Goal: Task Accomplishment & Management: Manage account settings

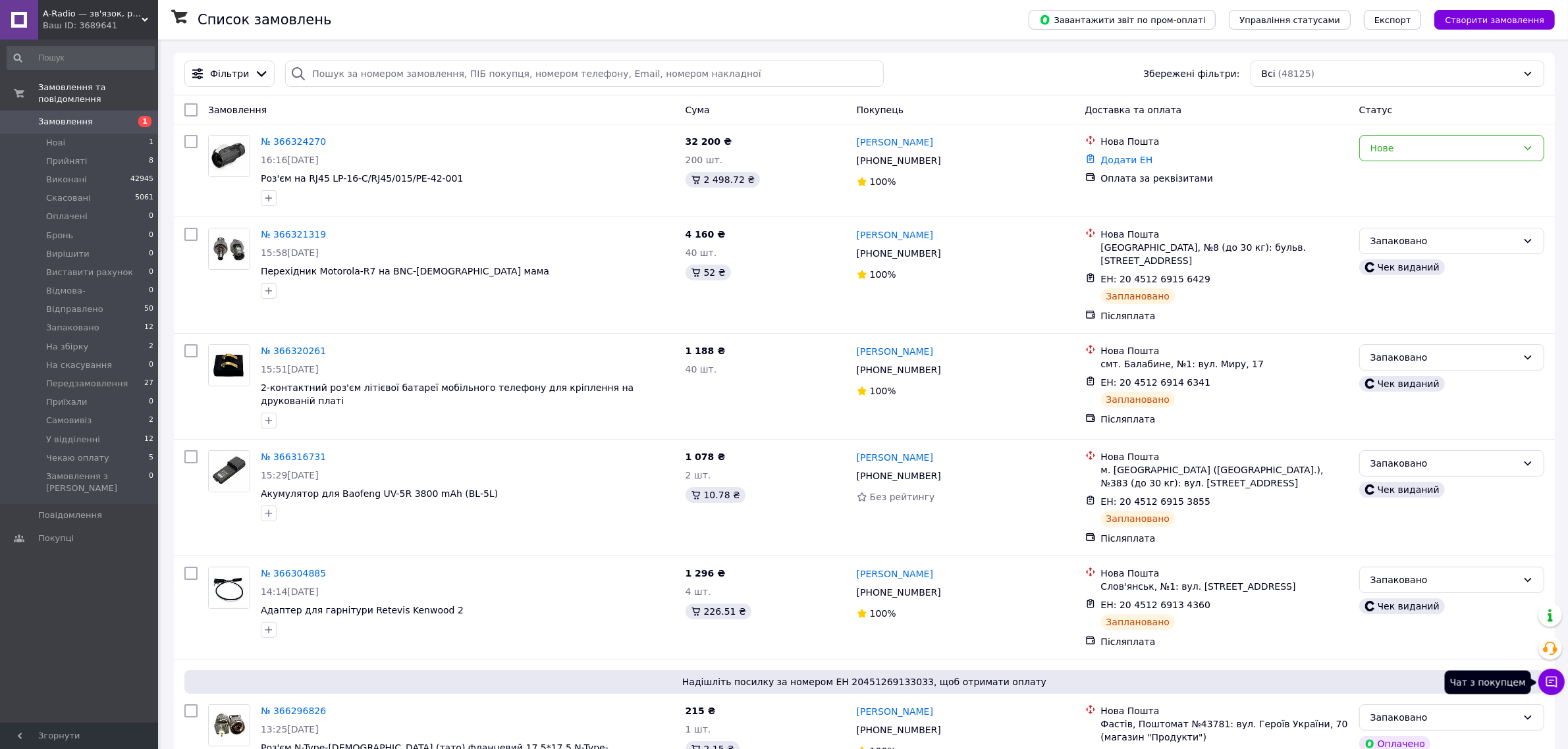
click at [1548, 675] on button "Чат з покупцем" at bounding box center [1551, 681] width 26 height 26
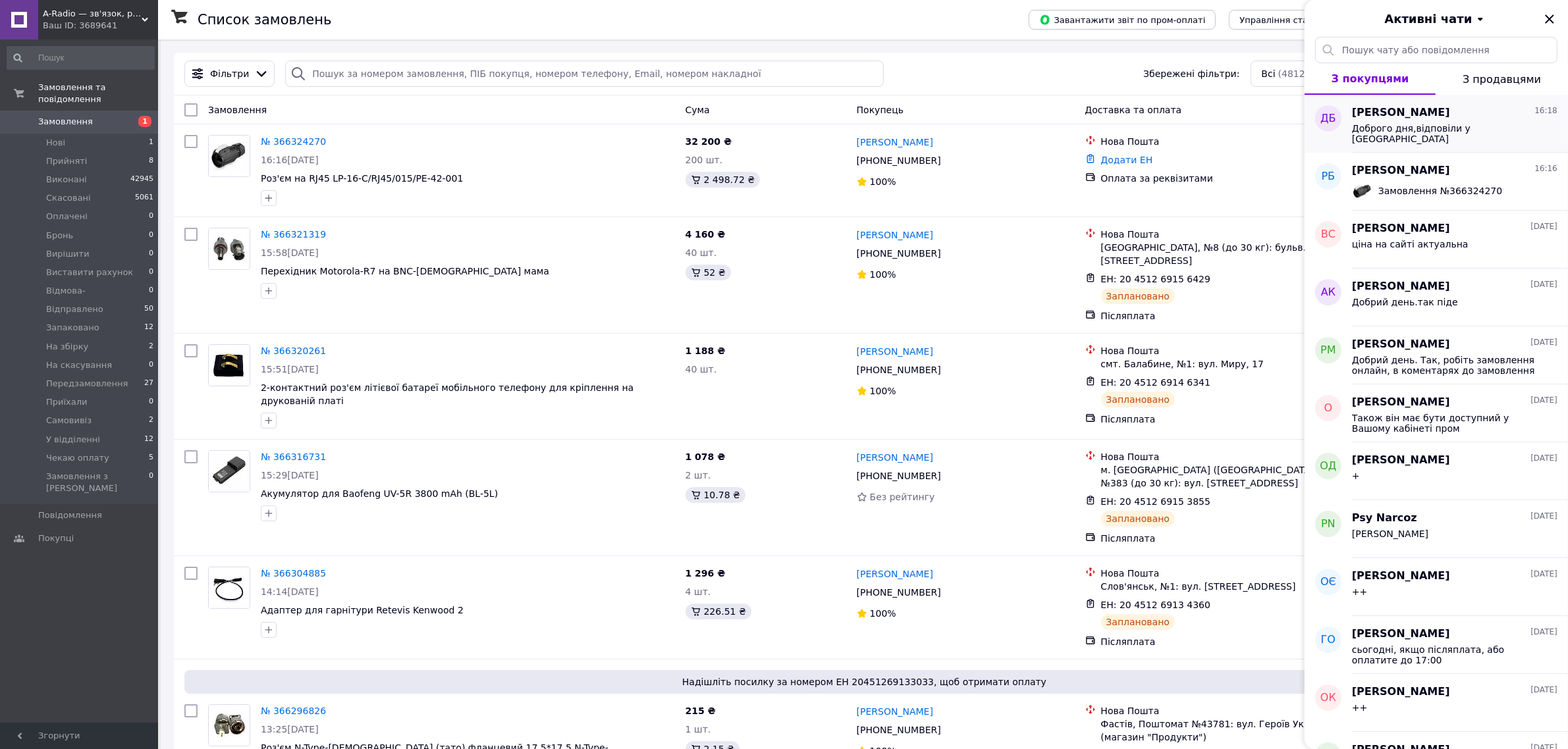
click at [1450, 132] on span "Доброго дня,відповіли у вайбер" at bounding box center [1445, 134] width 187 height 21
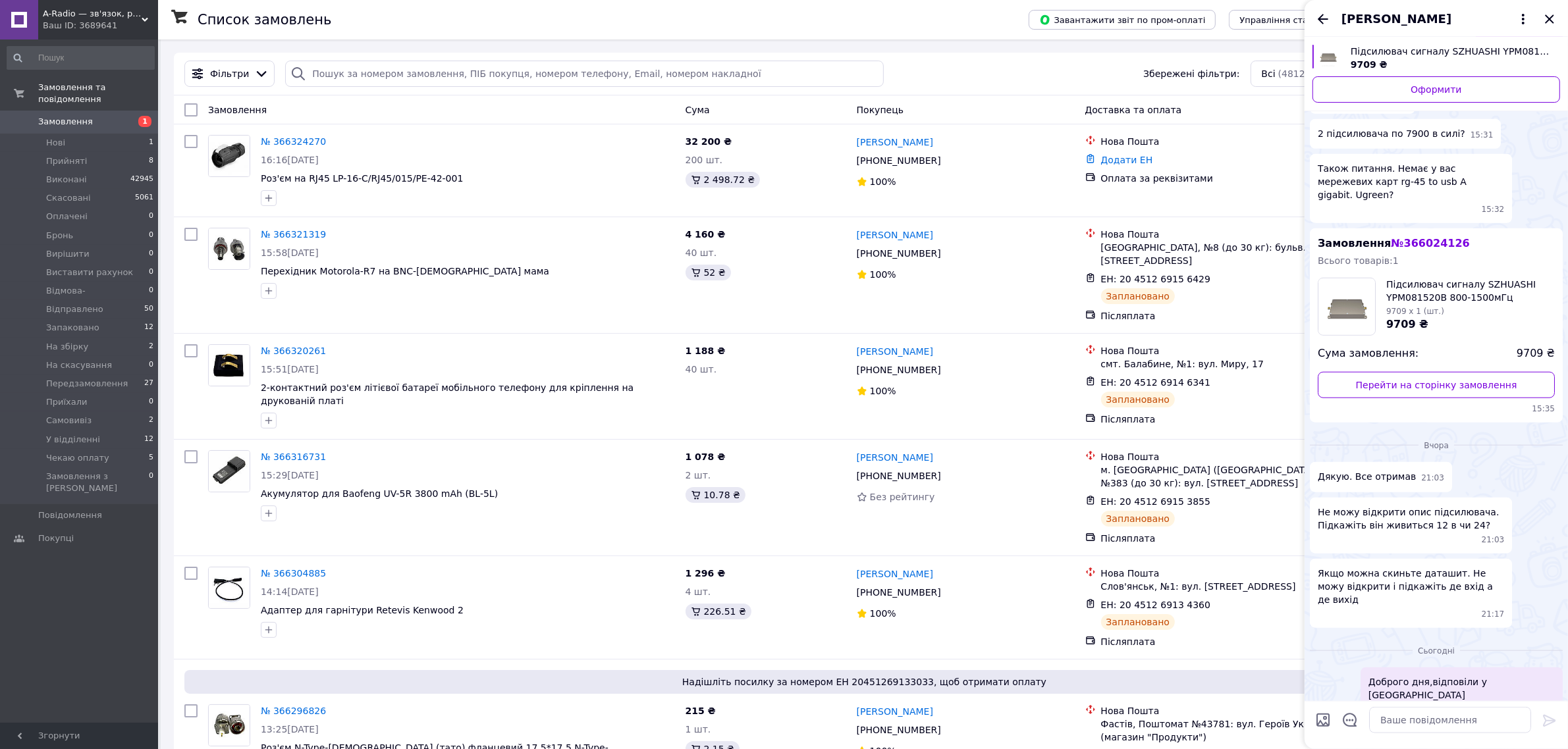
scroll to position [1505, 0]
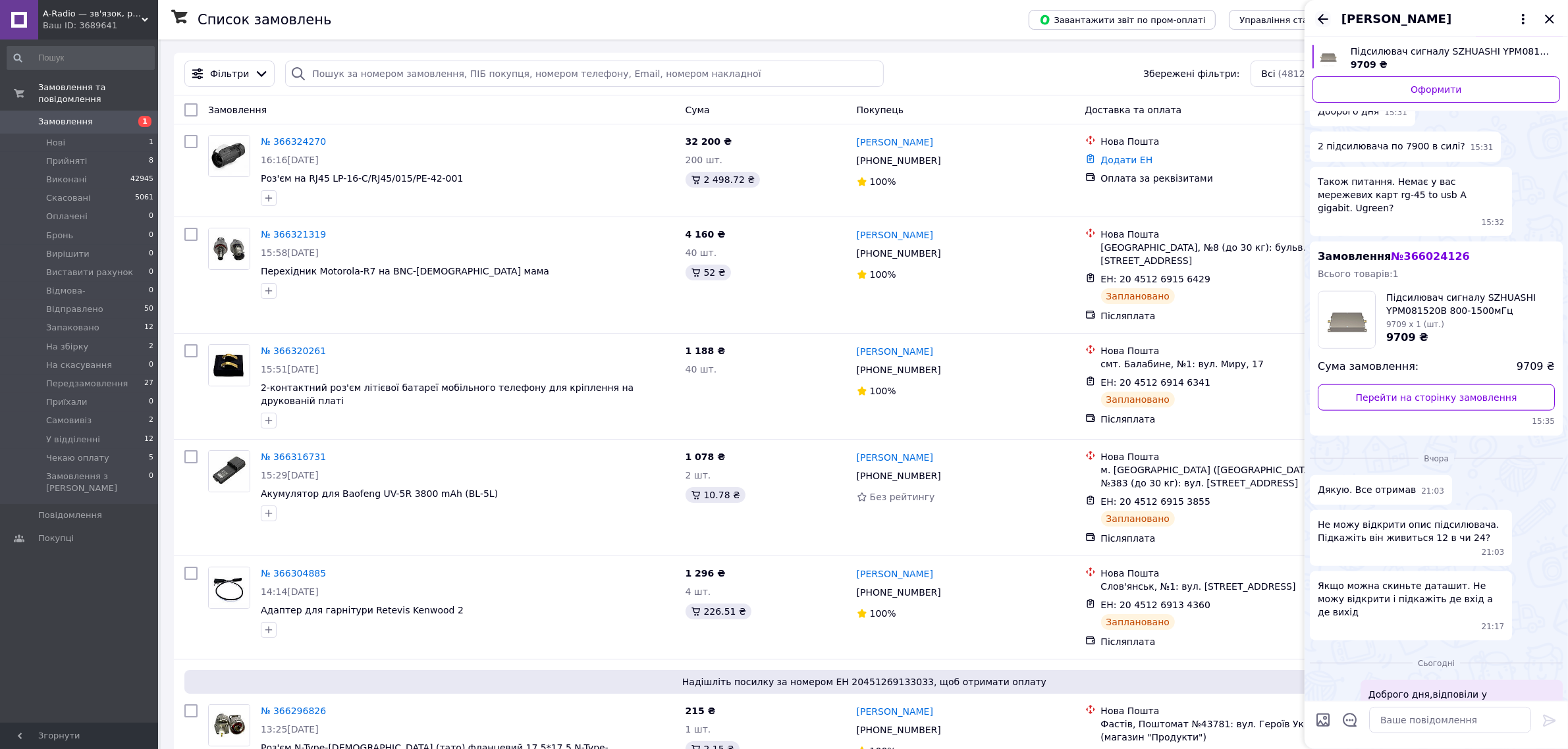
click at [1321, 17] on icon "Назад" at bounding box center [1323, 18] width 11 height 10
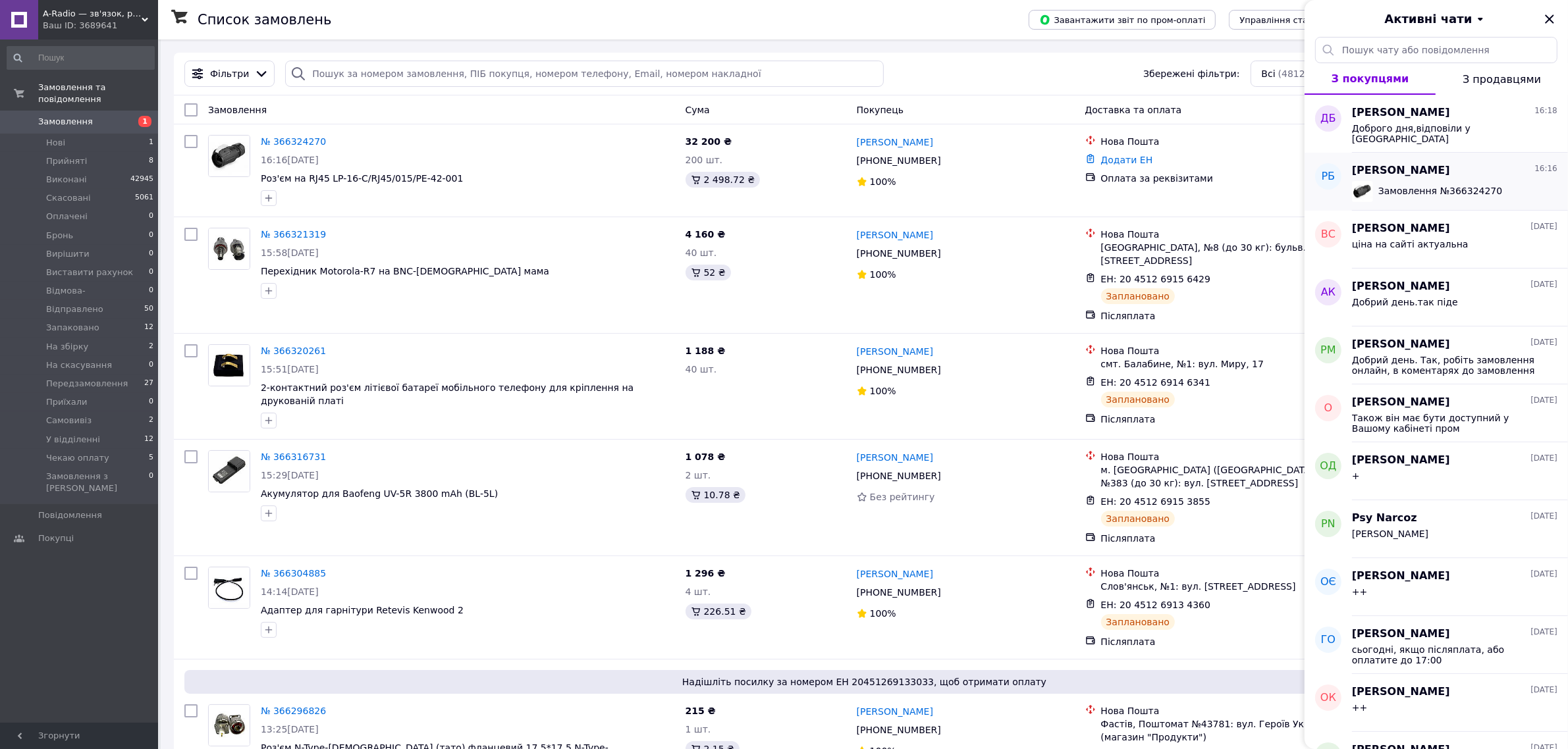
click at [1442, 192] on span "Замовлення № 366324270" at bounding box center [1440, 191] width 124 height 11
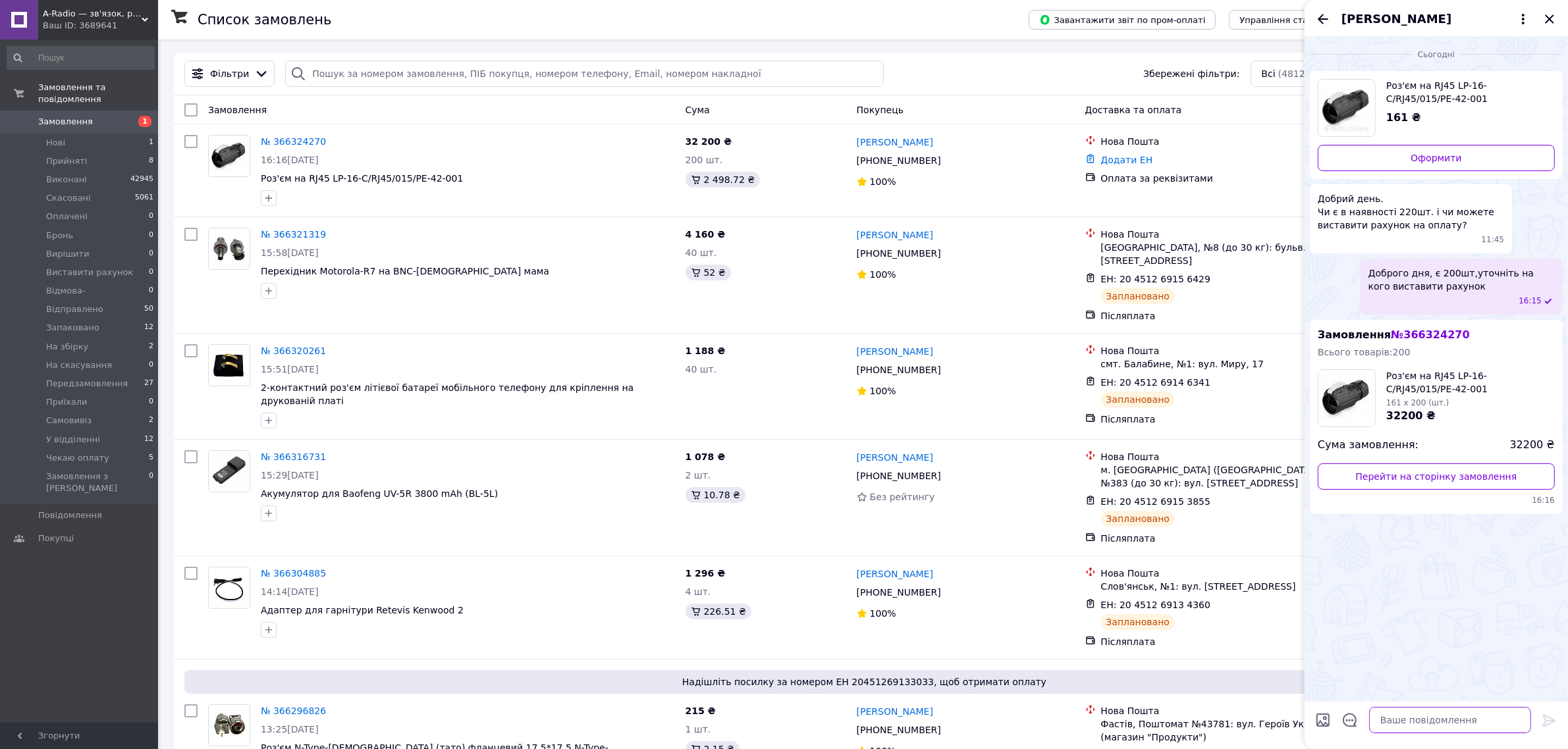
click at [1423, 727] on textarea at bounding box center [1450, 720] width 162 height 26
type textarea "К"
click at [1322, 15] on icon "Назад" at bounding box center [1323, 18] width 11 height 10
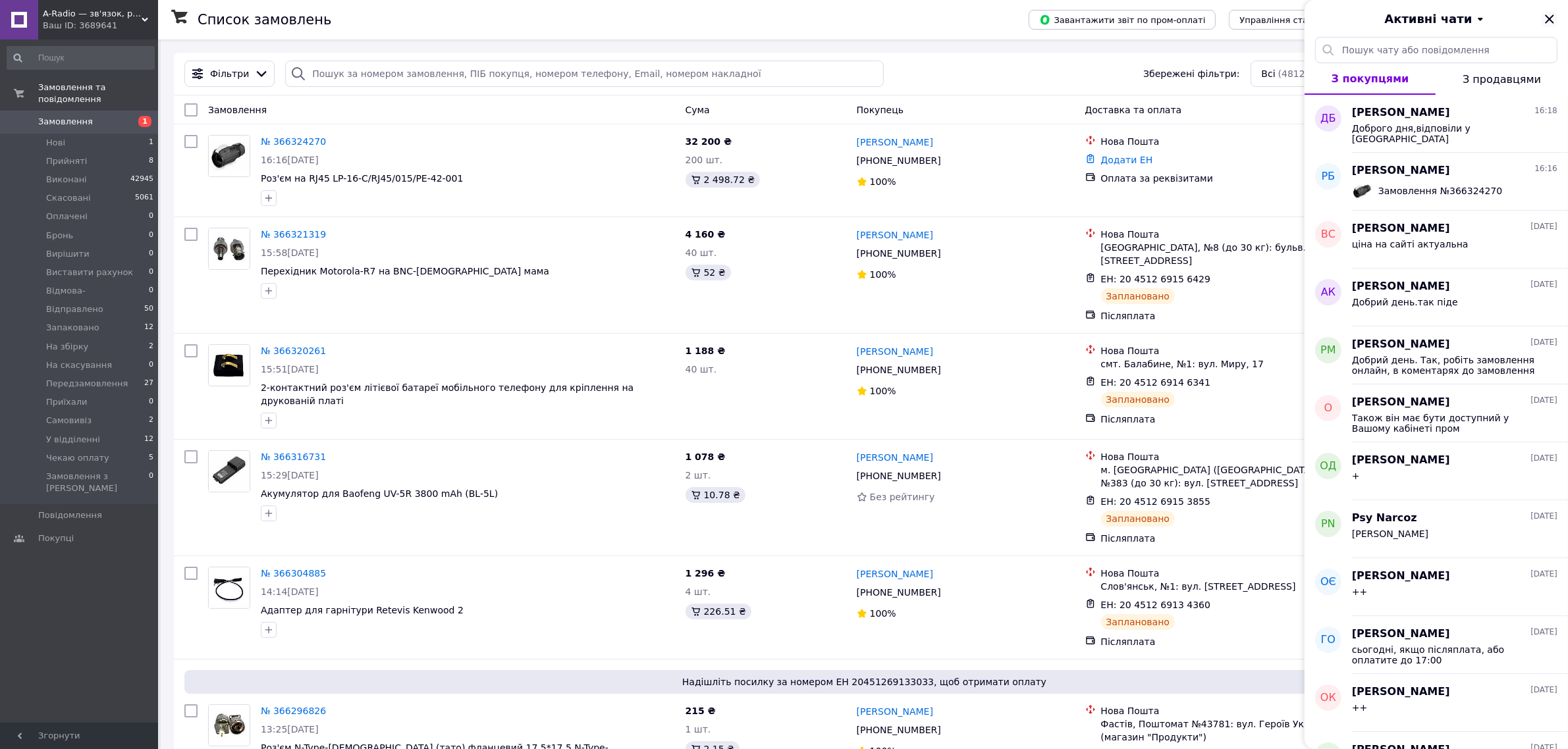
click at [1548, 15] on icon "Закрити" at bounding box center [1549, 19] width 16 height 16
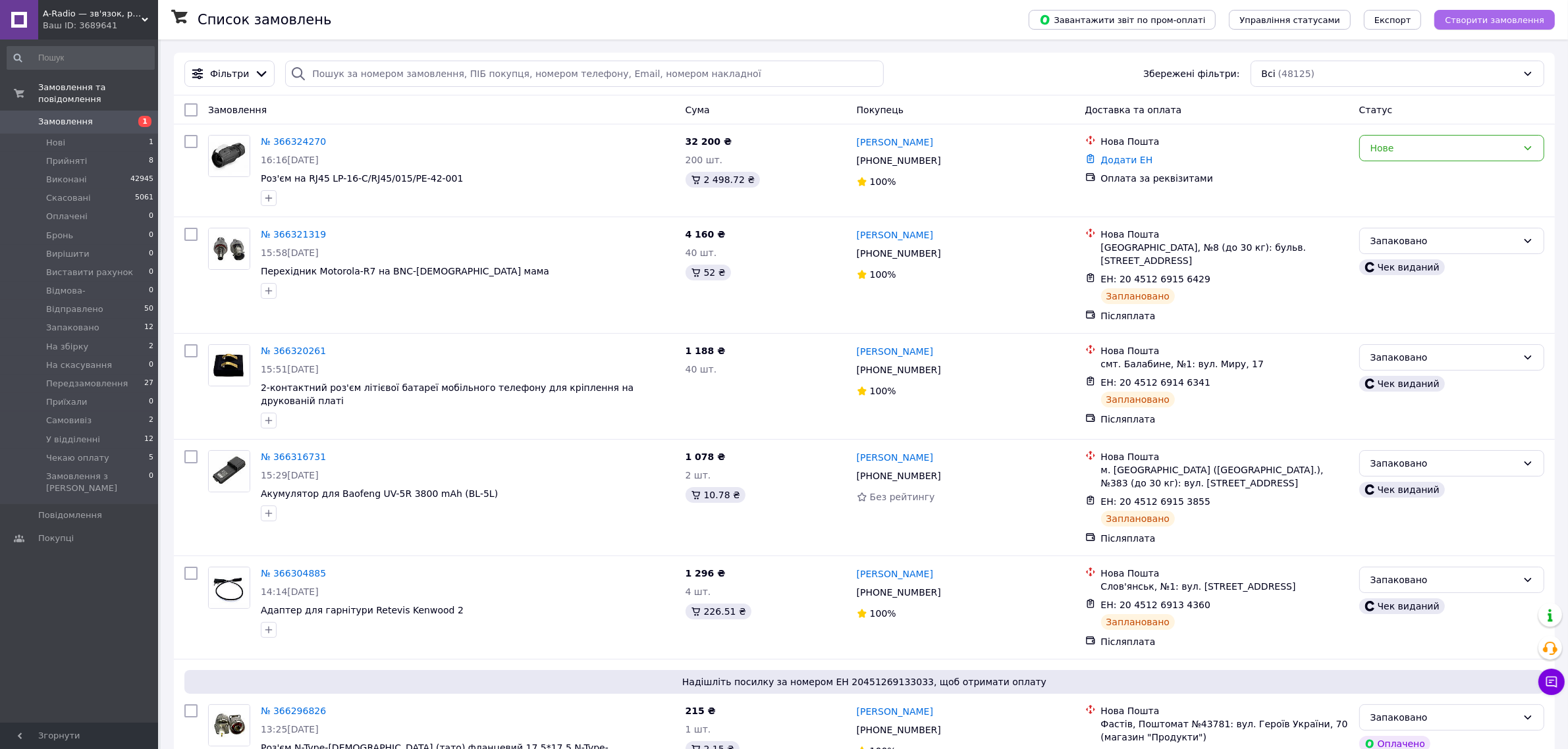
click at [1469, 20] on span "Створити замовлення" at bounding box center [1494, 20] width 99 height 10
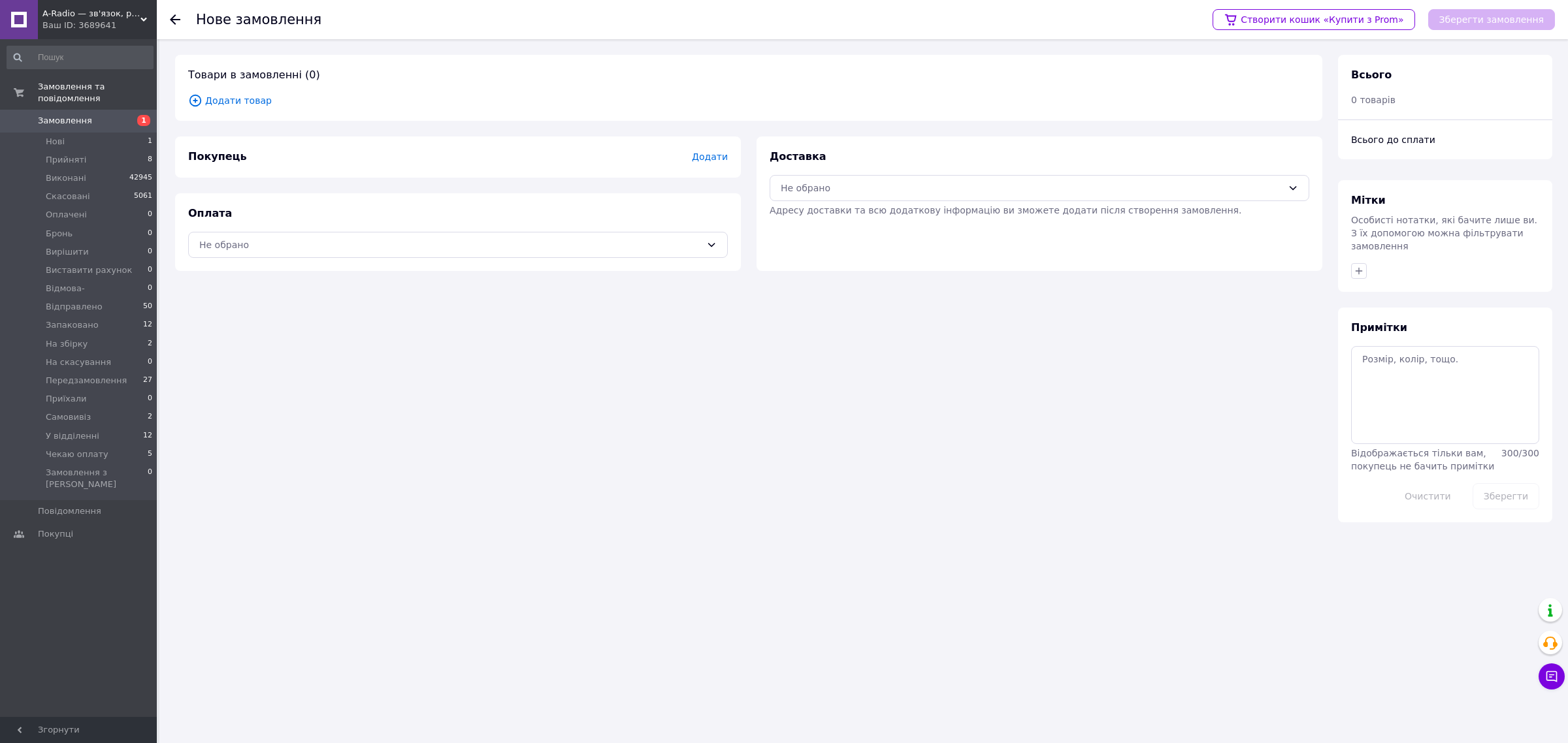
click at [712, 161] on span "Додати" at bounding box center [710, 156] width 36 height 10
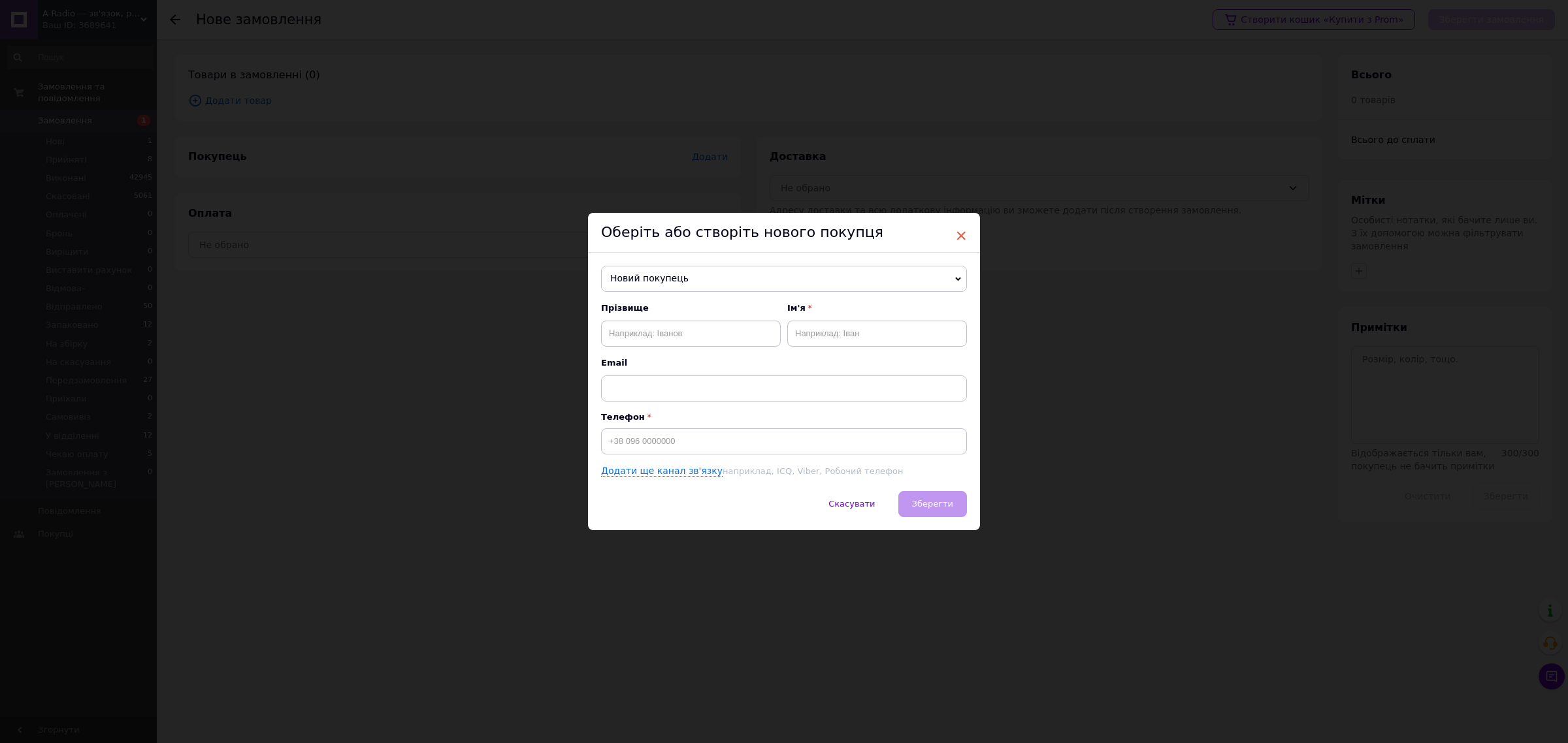
click at [955, 227] on span "×" at bounding box center [961, 235] width 12 height 22
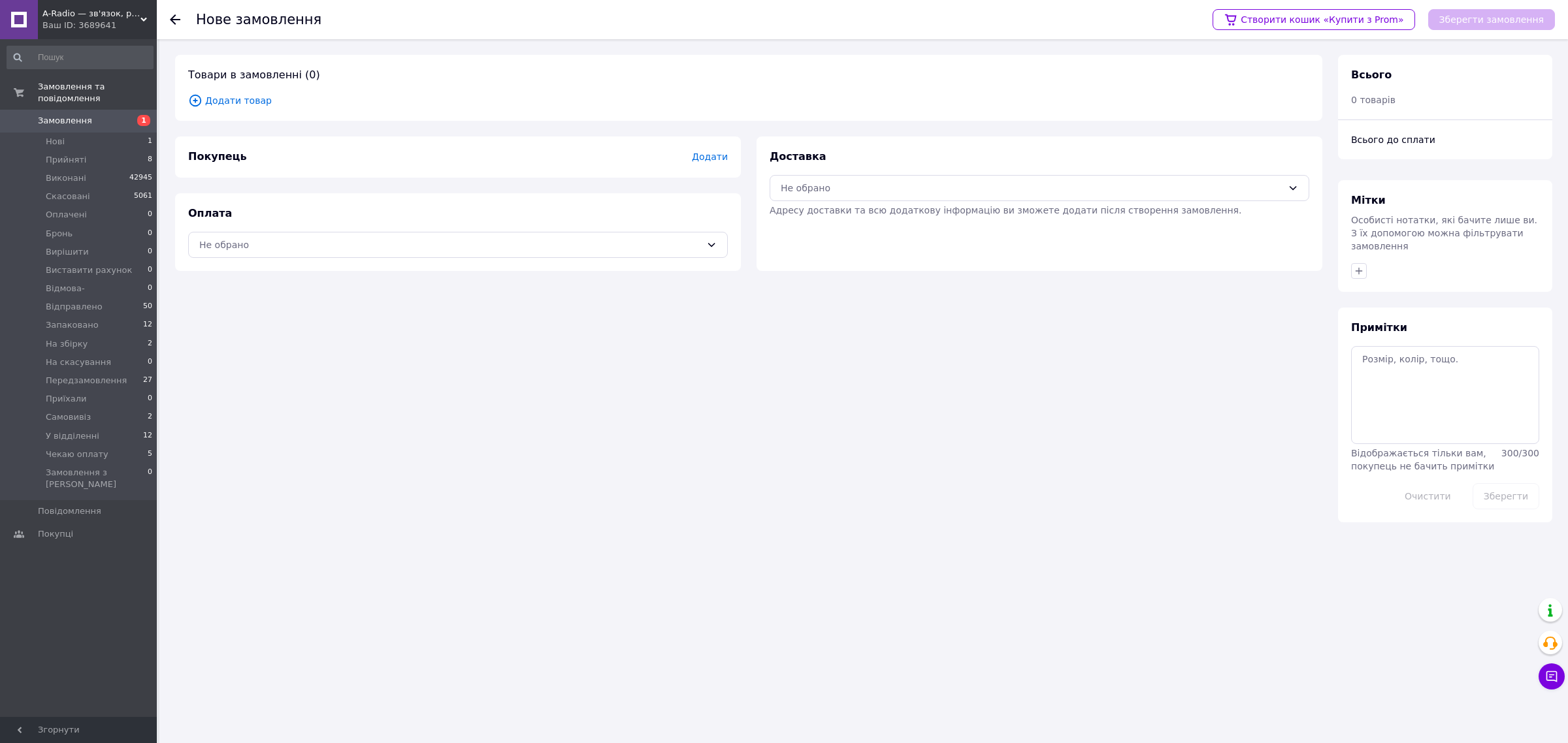
click at [243, 95] on span "Додати товар" at bounding box center [748, 100] width 1121 height 14
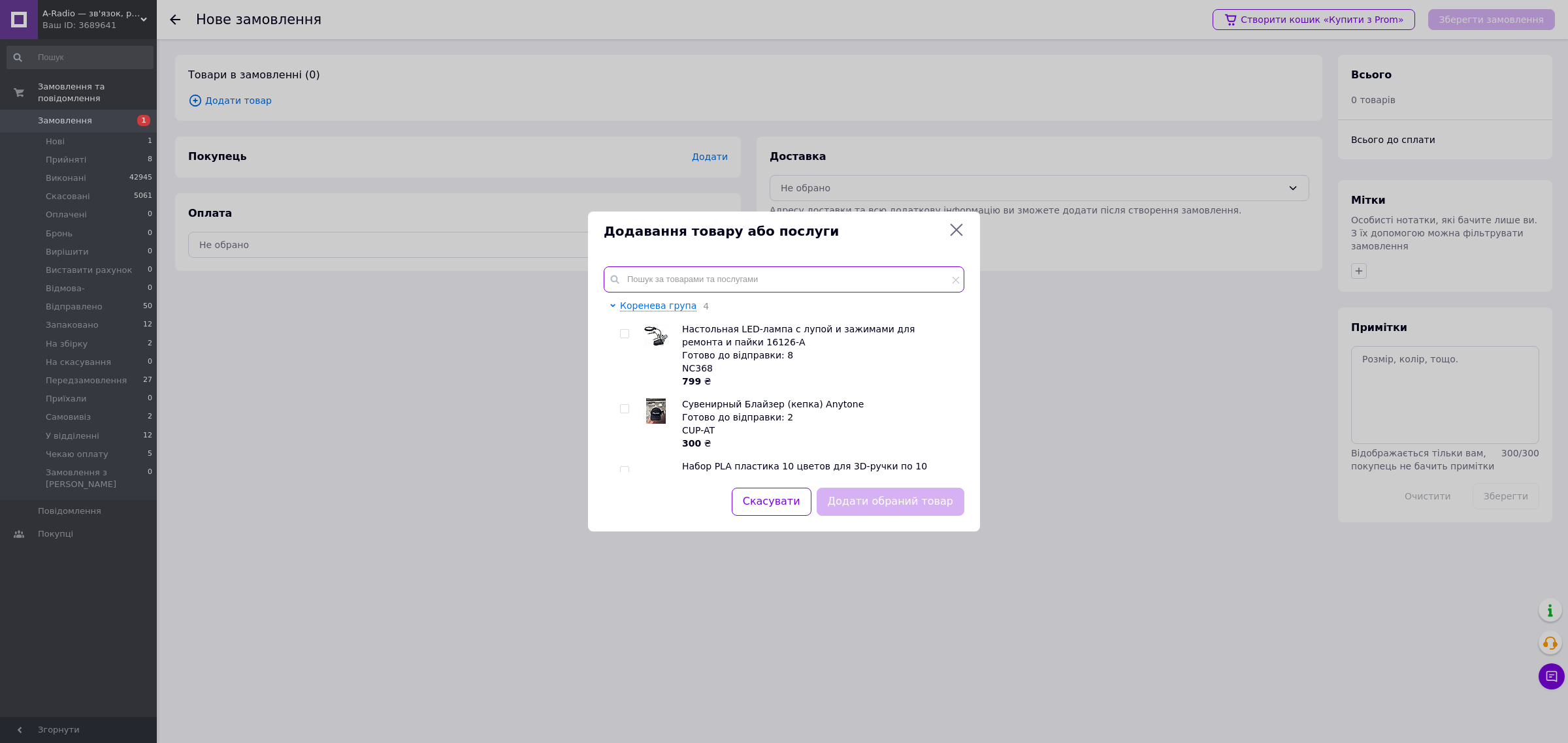
click at [697, 278] on input "text" at bounding box center [784, 279] width 361 height 26
paste input "N-Type-[DEMOGRAPHIC_DATA]-N-Type-[DEMOGRAPHIC_DATA]"
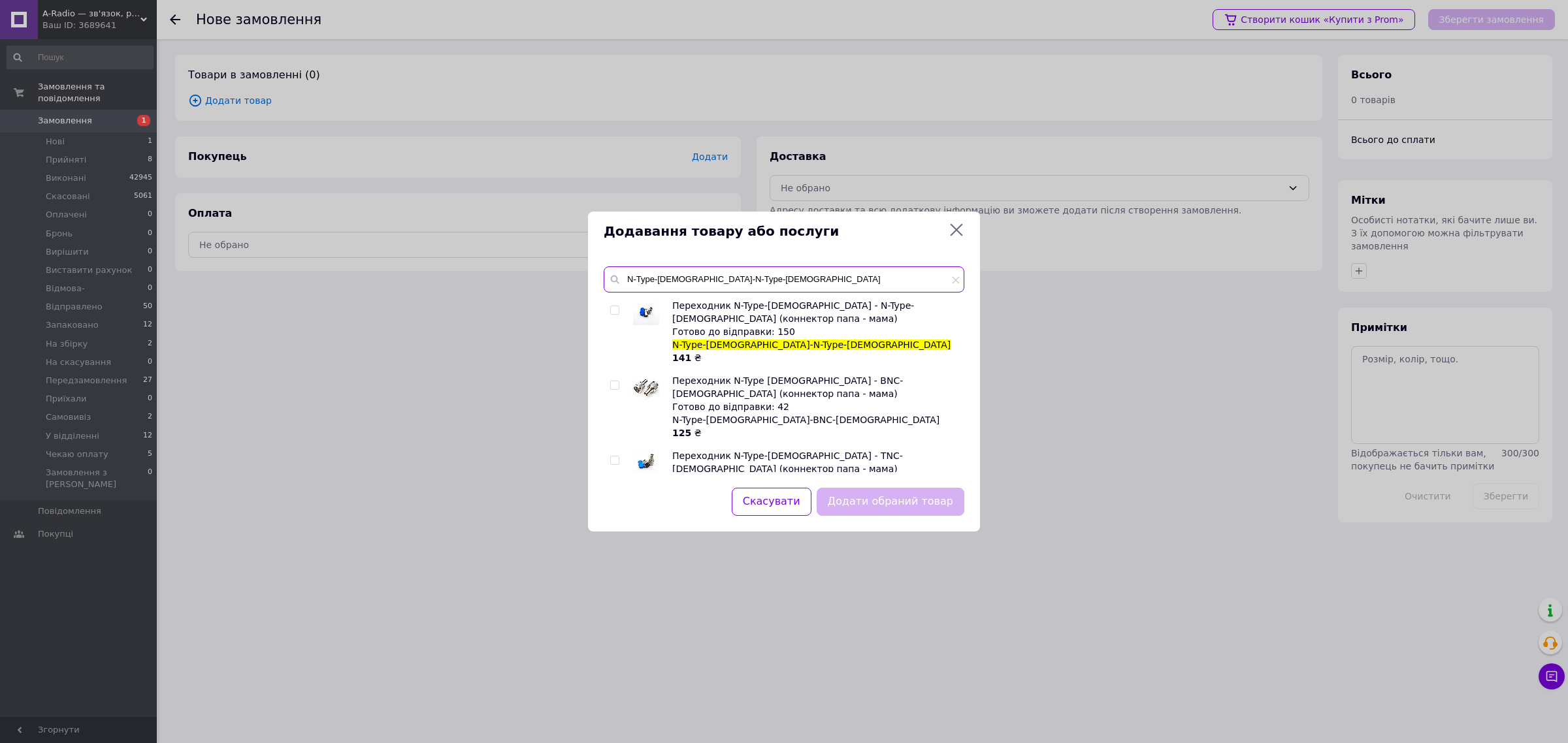
type input "N-Type-[DEMOGRAPHIC_DATA]-N-Type-[DEMOGRAPHIC_DATA]"
click at [614, 307] on input "checkbox" at bounding box center [614, 310] width 8 height 8
checkbox input "true"
click at [892, 511] on button "Додати обраний товар" at bounding box center [890, 502] width 148 height 28
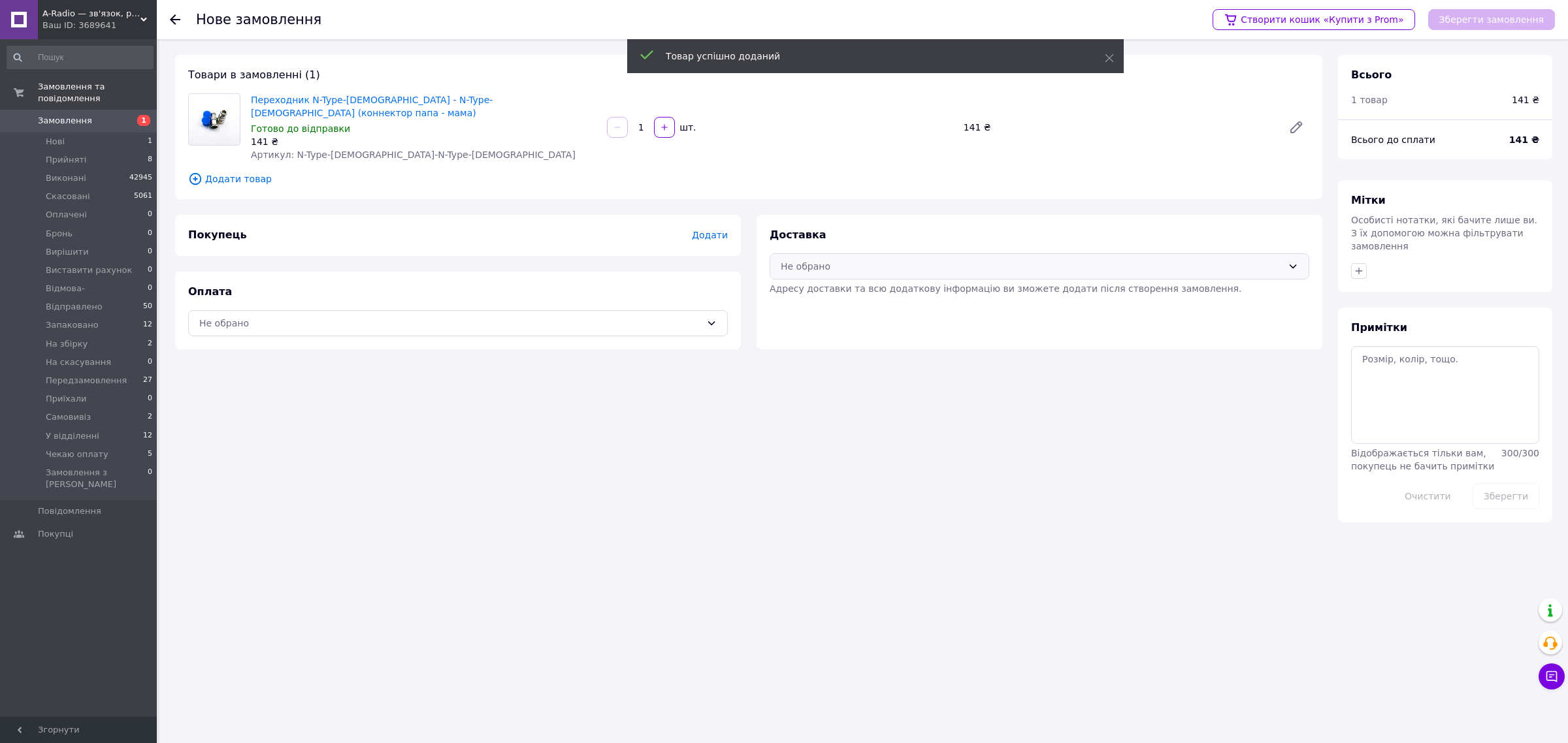
click at [845, 260] on div "Не обрано" at bounding box center [1031, 266] width 502 height 14
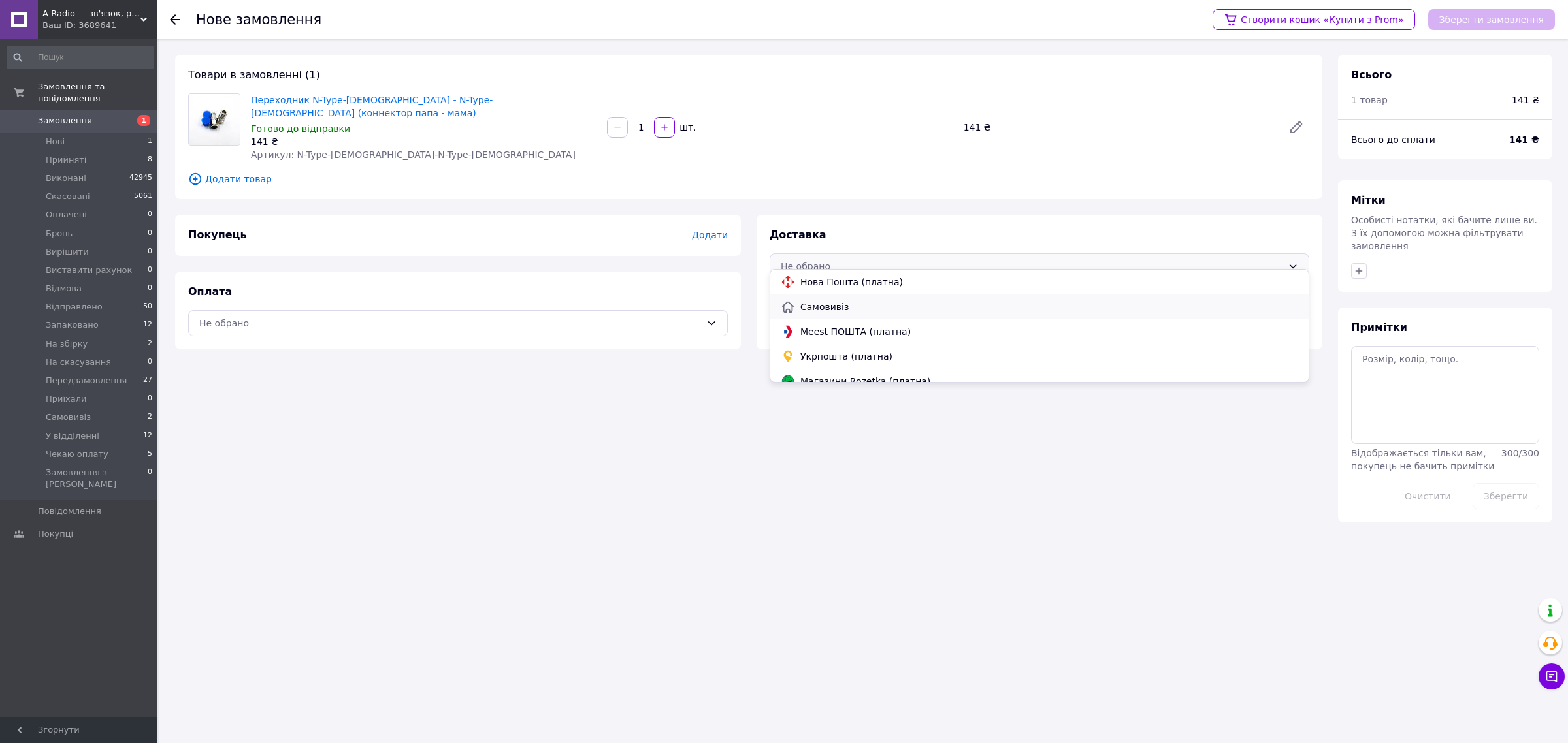
click at [834, 314] on span "Самовивіз" at bounding box center [1049, 307] width 498 height 13
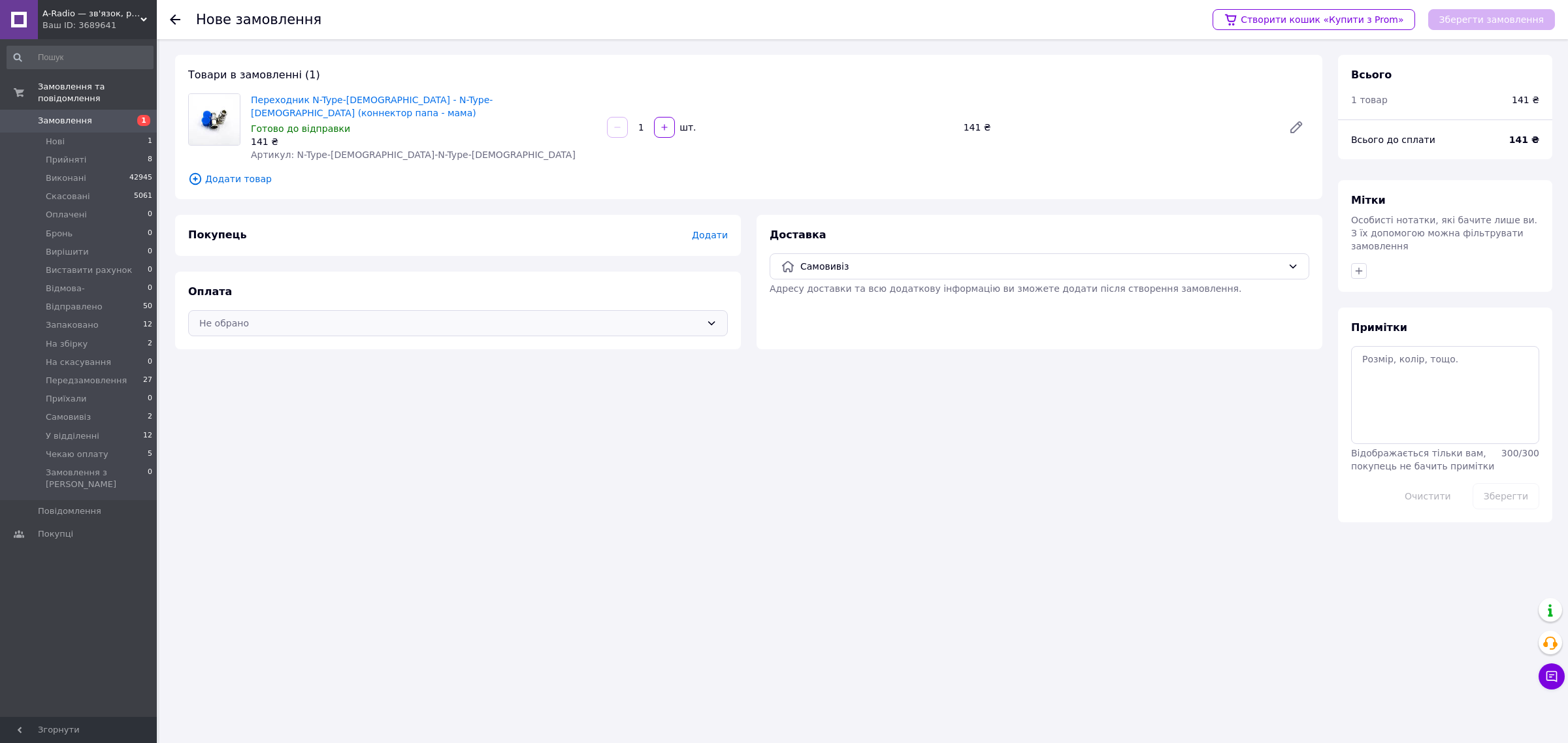
click at [479, 317] on div "Не обрано" at bounding box center [458, 323] width 540 height 26
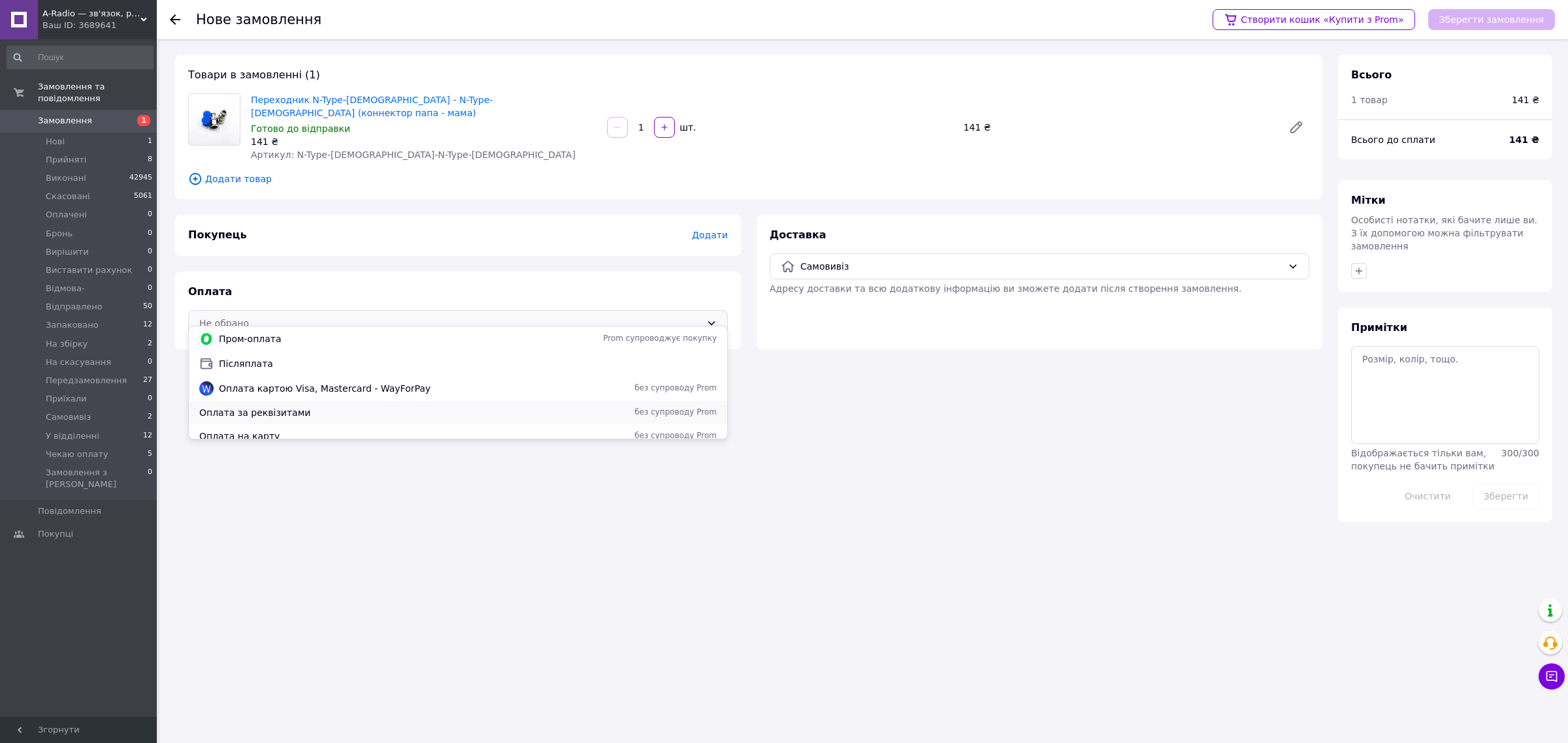
click at [289, 406] on span "Оплата за реквізитами" at bounding box center [353, 413] width 308 height 13
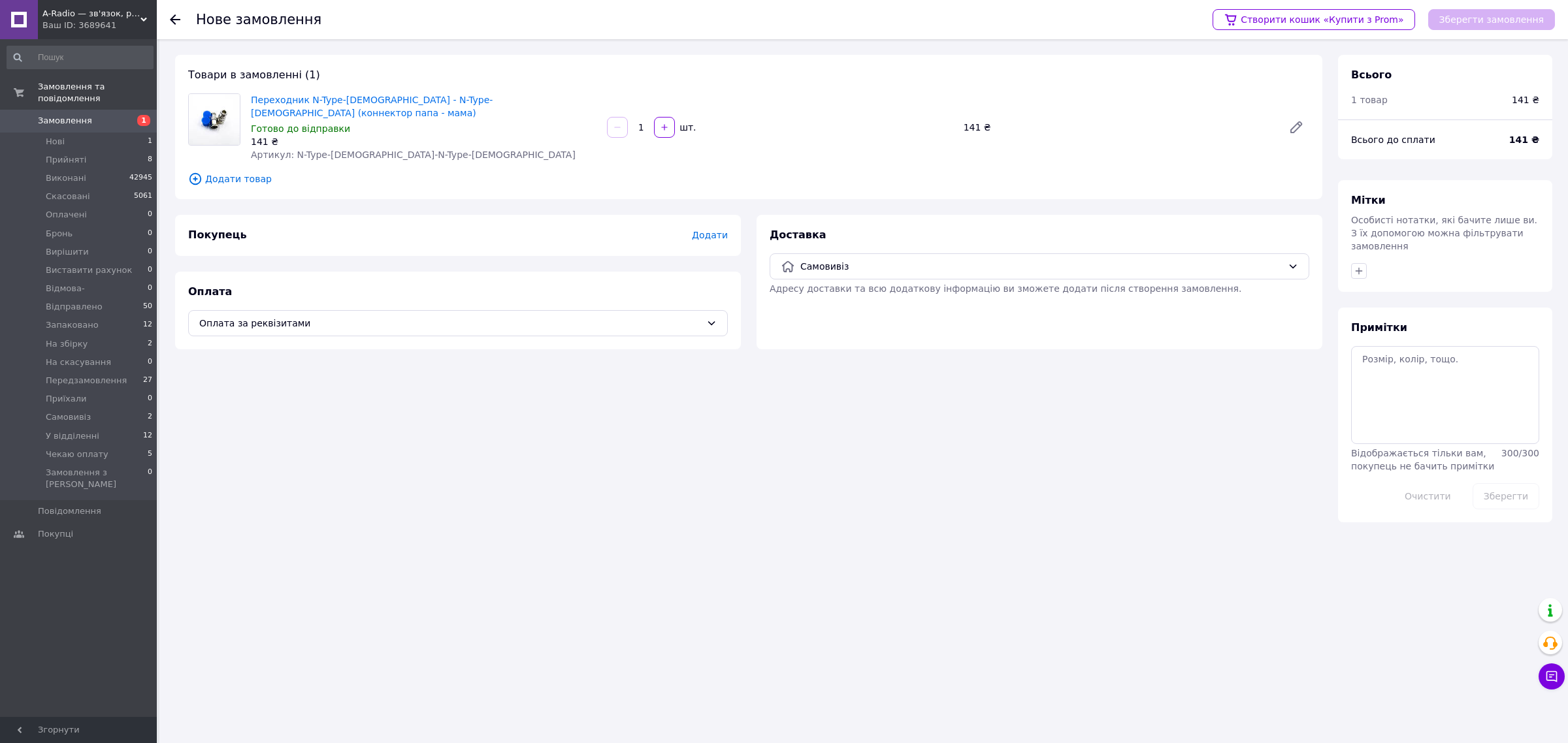
click at [715, 230] on span "Додати" at bounding box center [710, 235] width 36 height 10
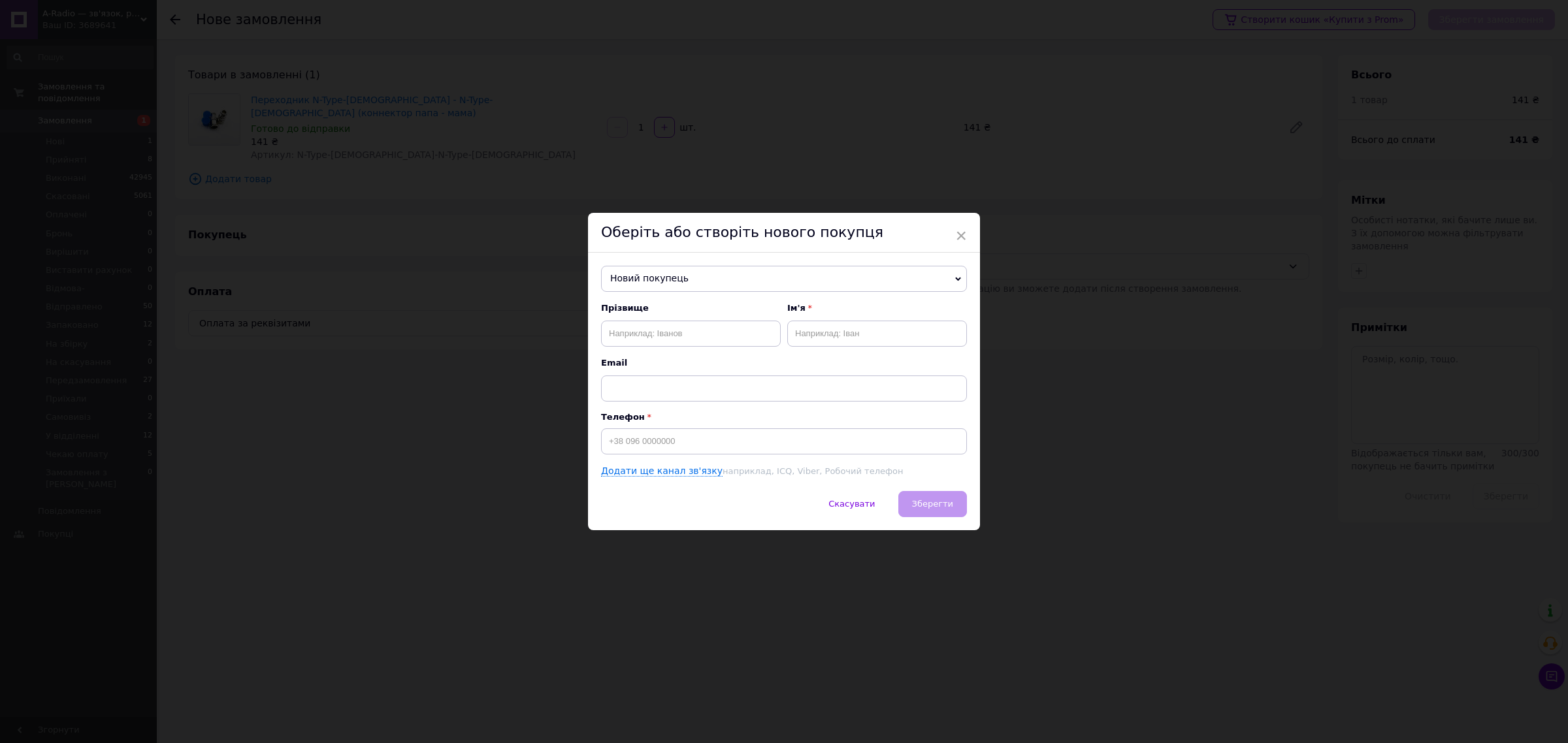
click at [716, 282] on span "Новий покупець" at bounding box center [784, 279] width 366 height 26
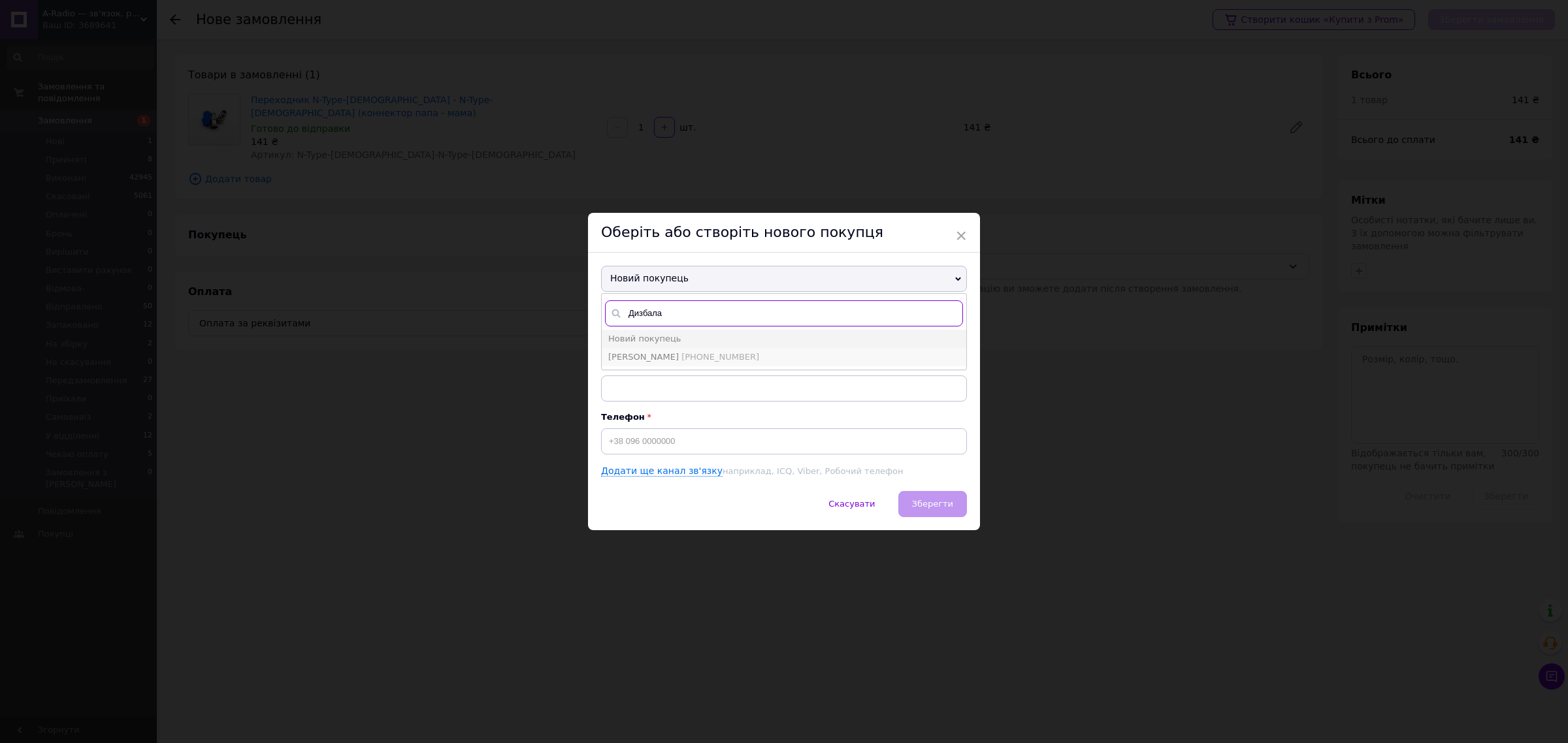
type input "Дизбала"
click at [660, 348] on li "дизбаланс Нестача [PHONE_NUMBER]" at bounding box center [784, 357] width 365 height 19
type input "[PERSON_NAME]"
type input "[PHONE_NUMBER]"
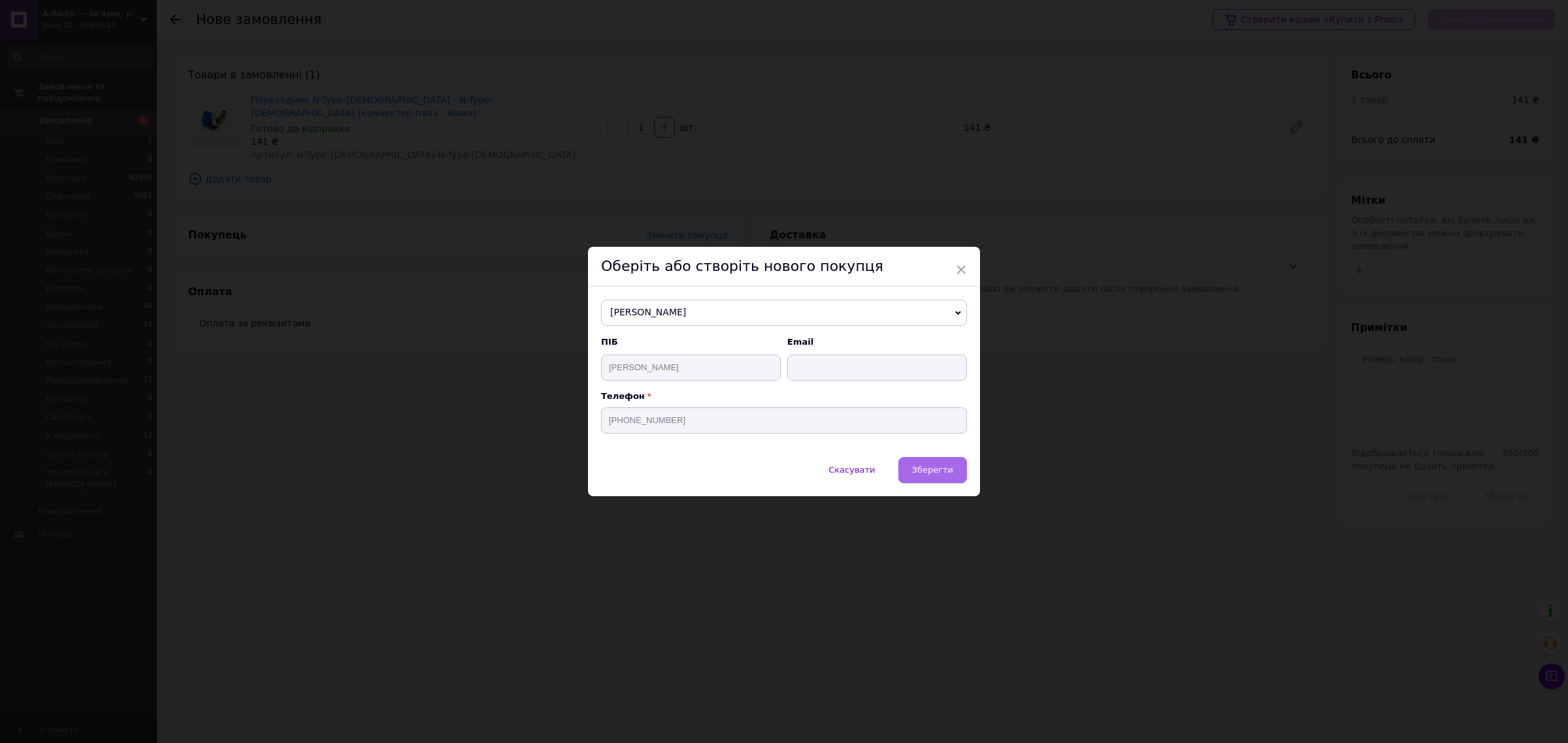
click at [929, 481] on button "Зберегти" at bounding box center [933, 469] width 69 height 26
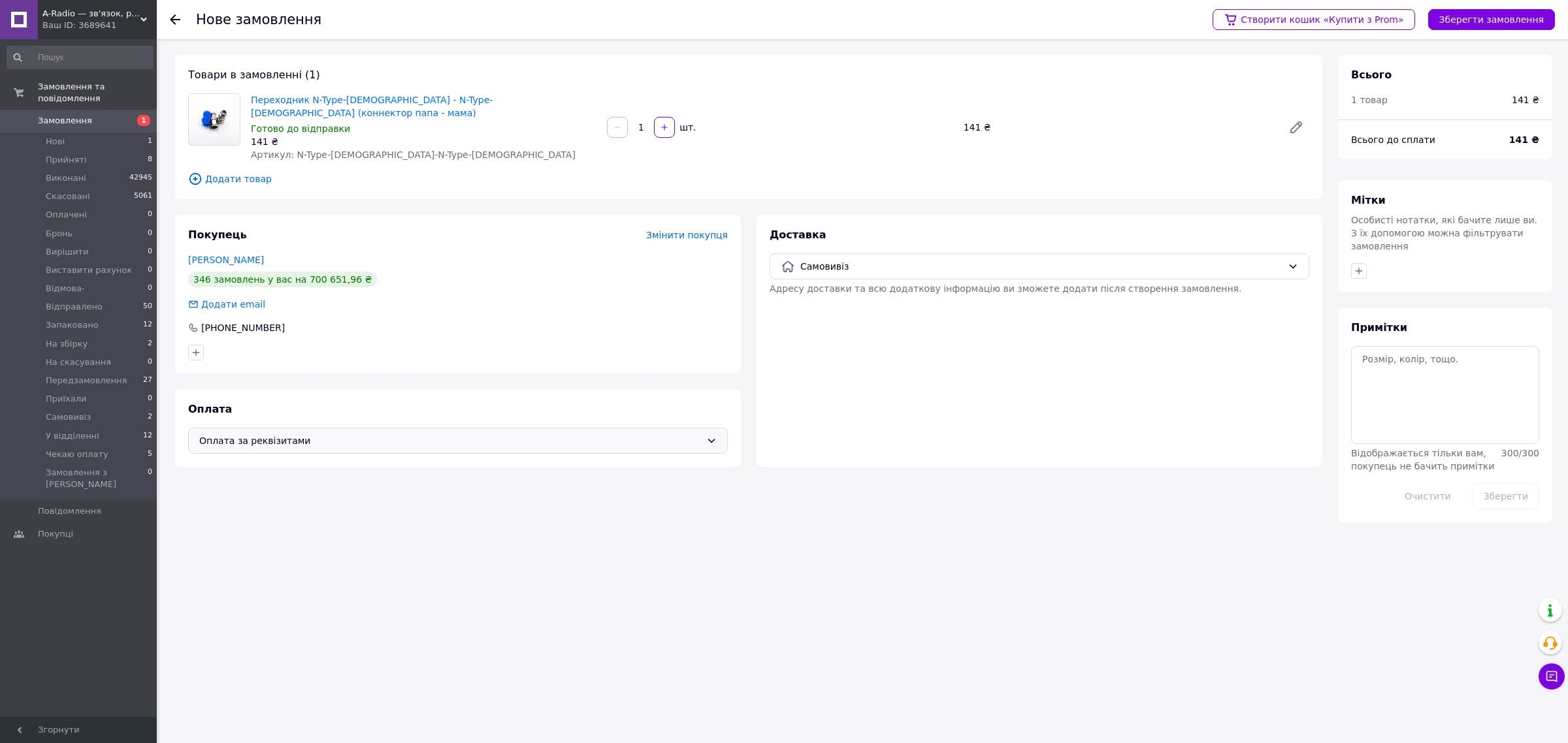
click at [305, 434] on span "Оплата за реквізитами" at bounding box center [450, 440] width 502 height 14
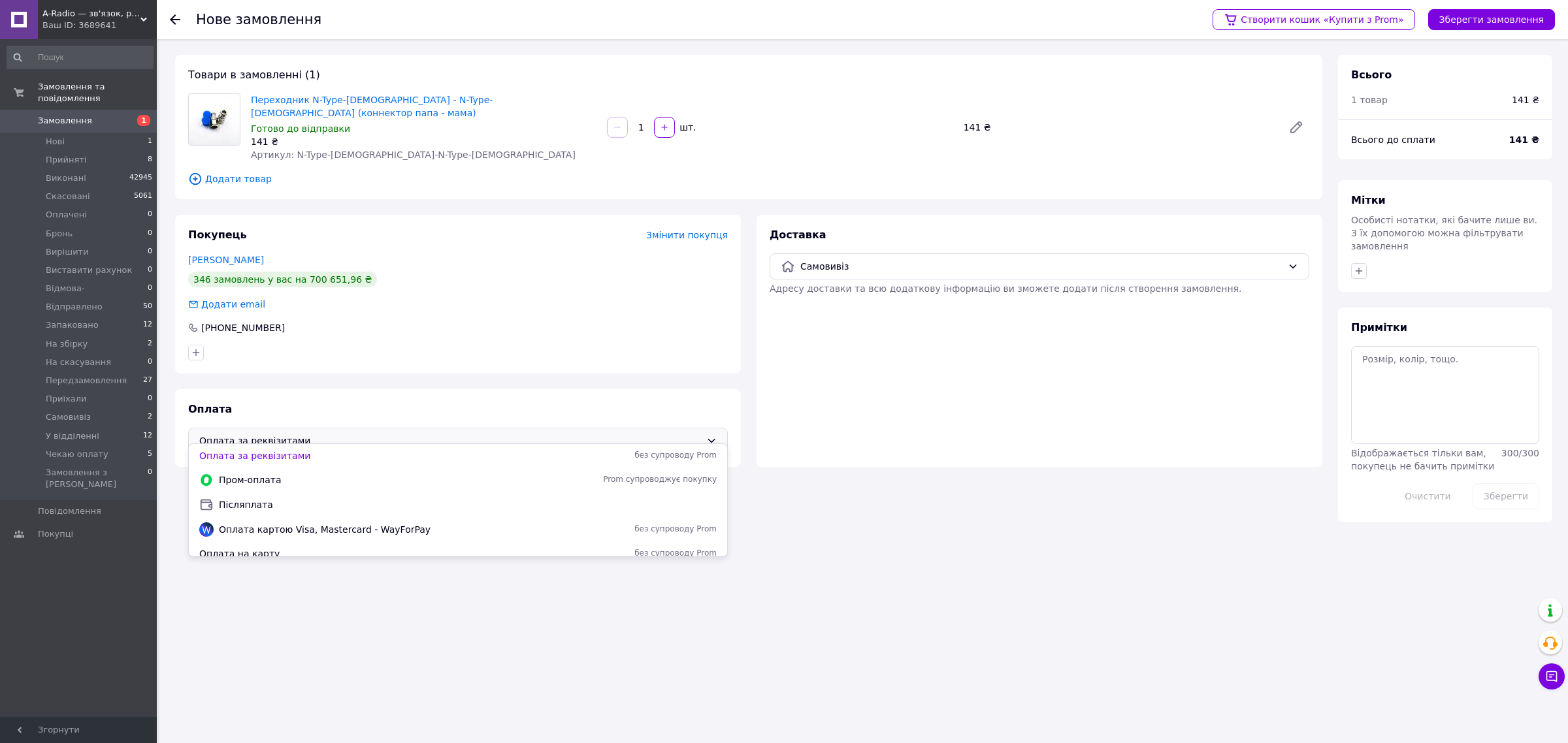
click at [509, 342] on div at bounding box center [458, 352] width 545 height 21
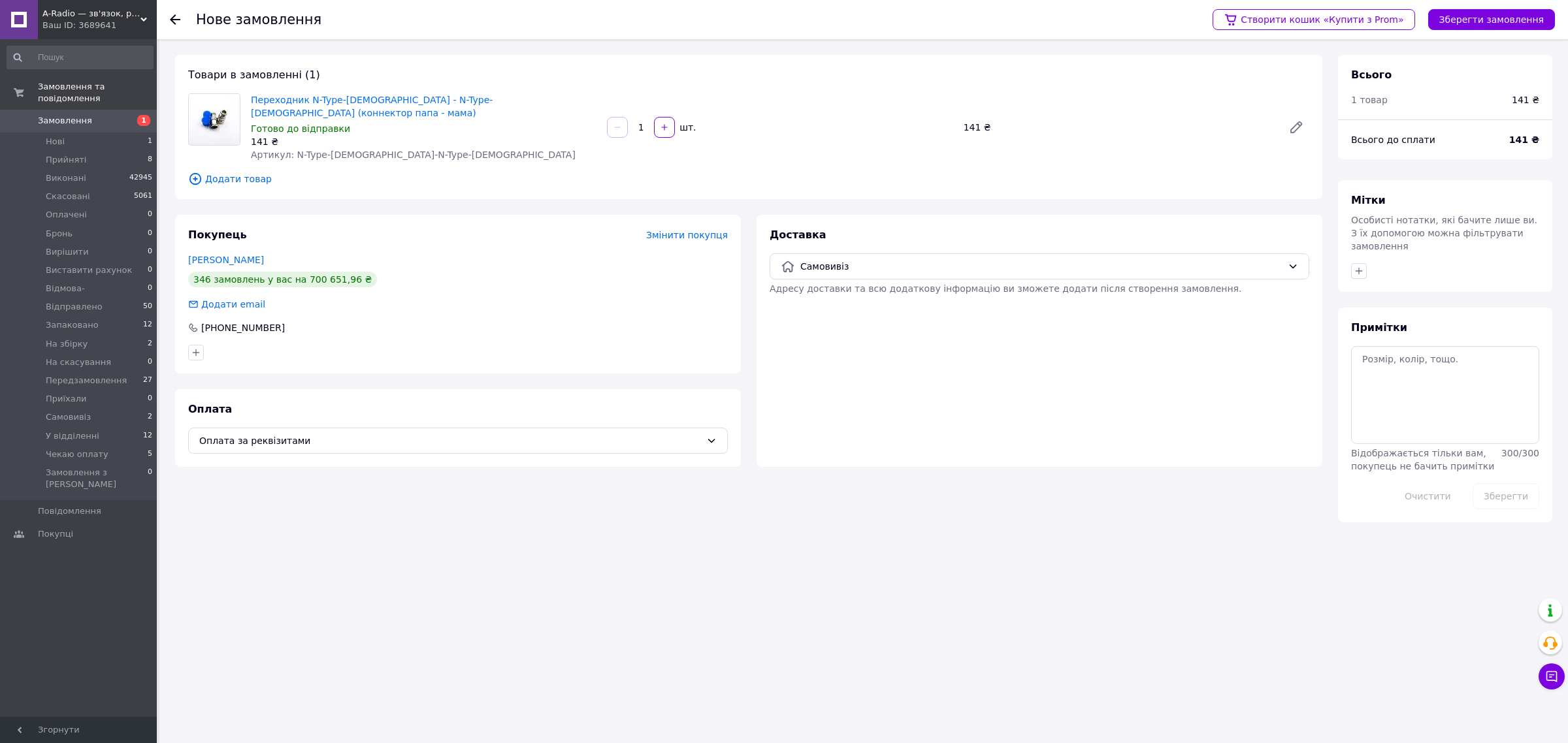
click at [1212, 390] on div "Доставка Самовивіз Адресу доставки та всю додаткову інформацію ви зможете додат…" at bounding box center [1039, 341] width 566 height 252
click at [1476, 25] on button "Зберегти замовлення" at bounding box center [1491, 19] width 127 height 21
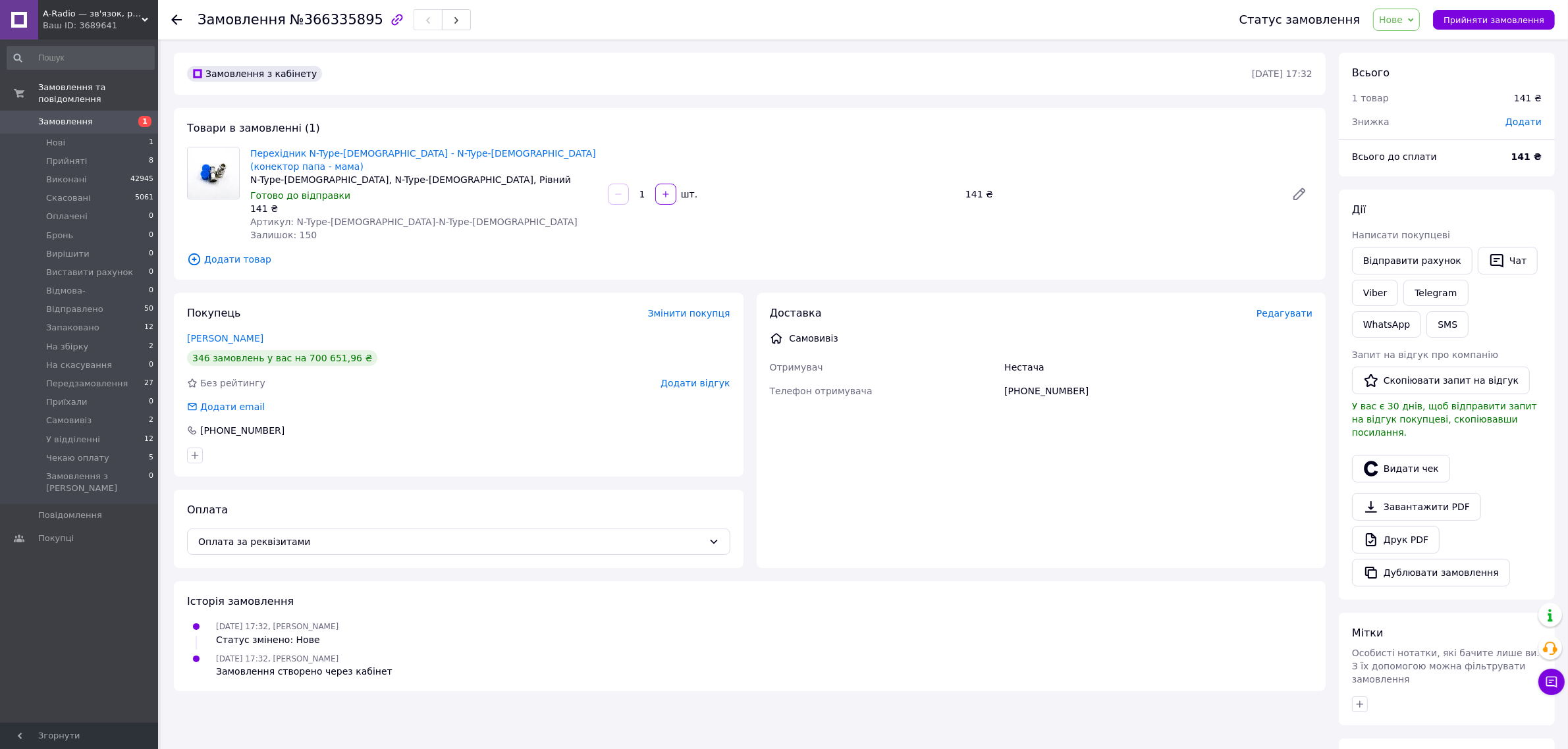
scroll to position [152, 0]
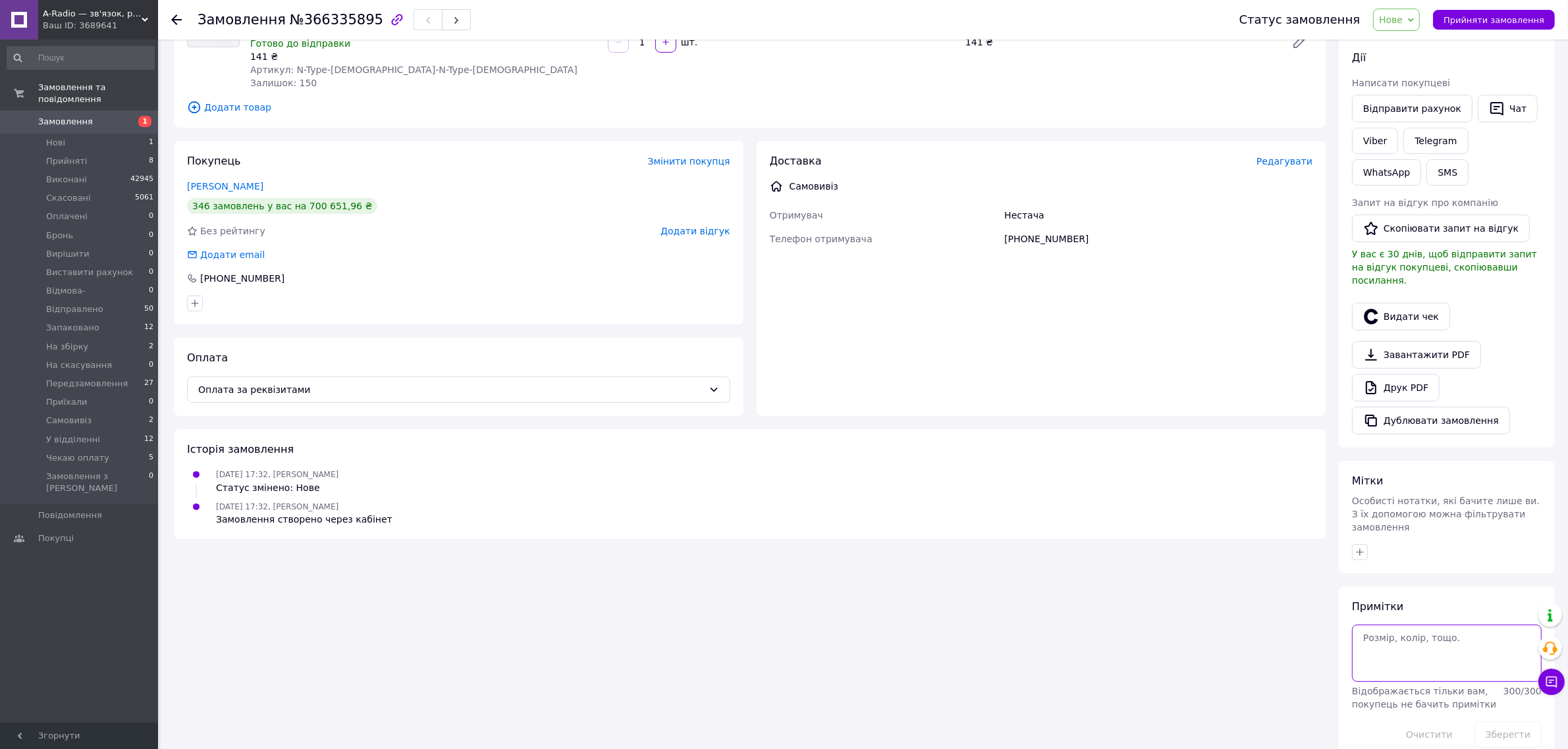
click at [1414, 633] on textarea at bounding box center [1447, 652] width 189 height 56
type textarea "[PERSON_NAME]"
click at [1032, 467] on div "[DATE] 17:32, [PERSON_NAME] Статус змінено: Нове" at bounding box center [749, 480] width 1136 height 26
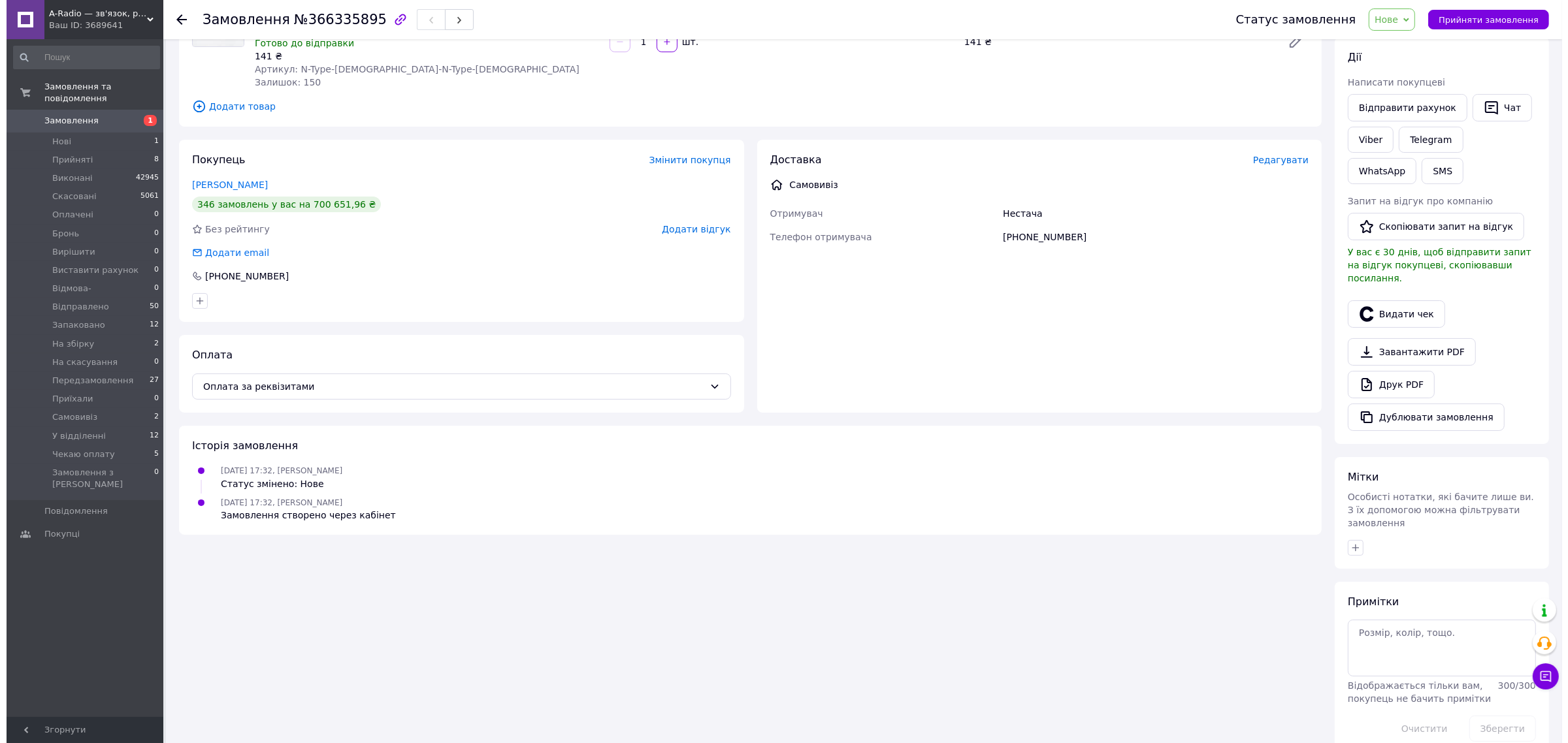
scroll to position [0, 0]
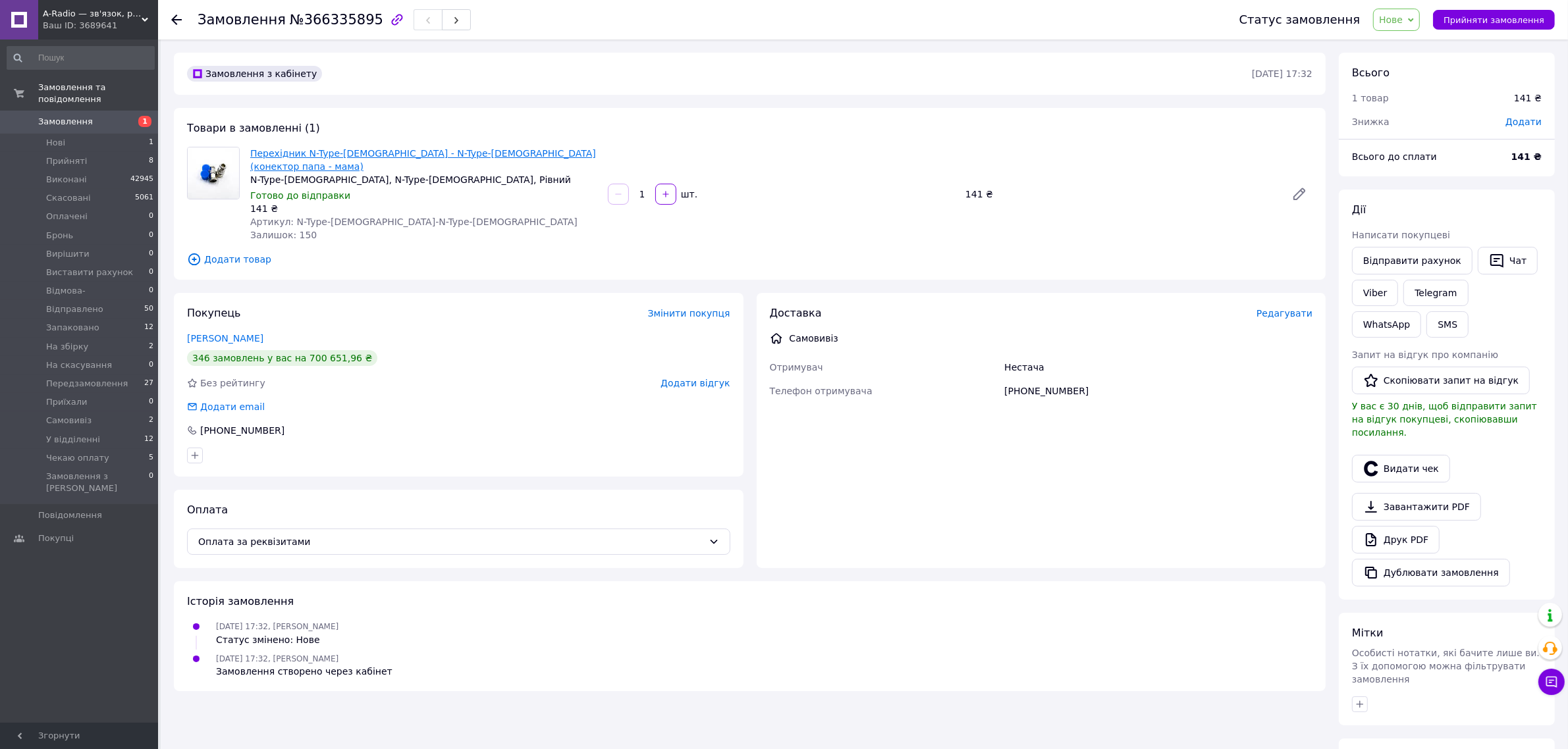
click at [484, 148] on link "Перехідник N-Type-[DEMOGRAPHIC_DATA] - N-Type-[DEMOGRAPHIC_DATA] (конектор папа…" at bounding box center [423, 160] width 346 height 24
click at [215, 252] on span "Додати товар" at bounding box center [749, 259] width 1125 height 14
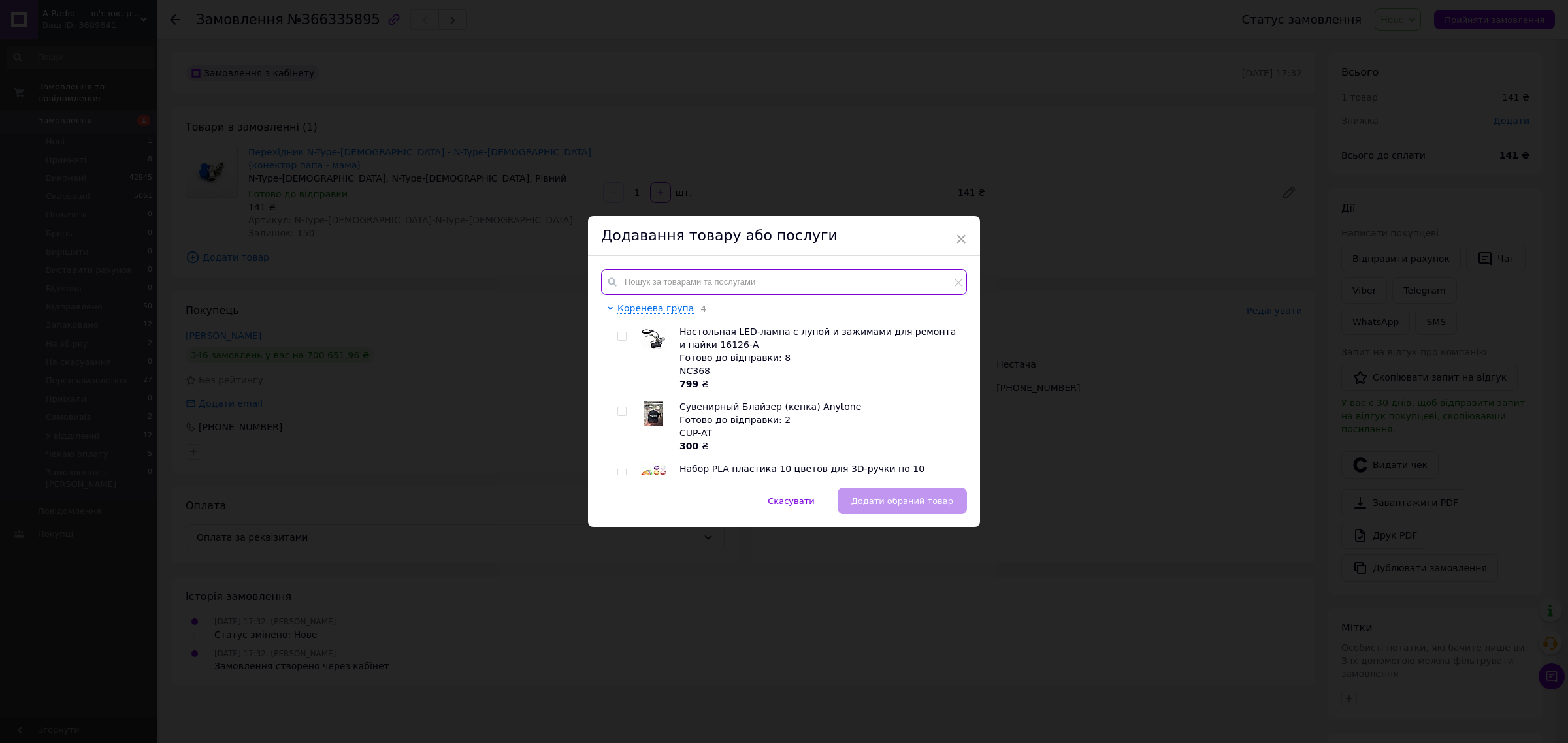
paste input "N-Type-[DEMOGRAPHIC_DATA]-N-Type-[DEMOGRAPHIC_DATA]-90"
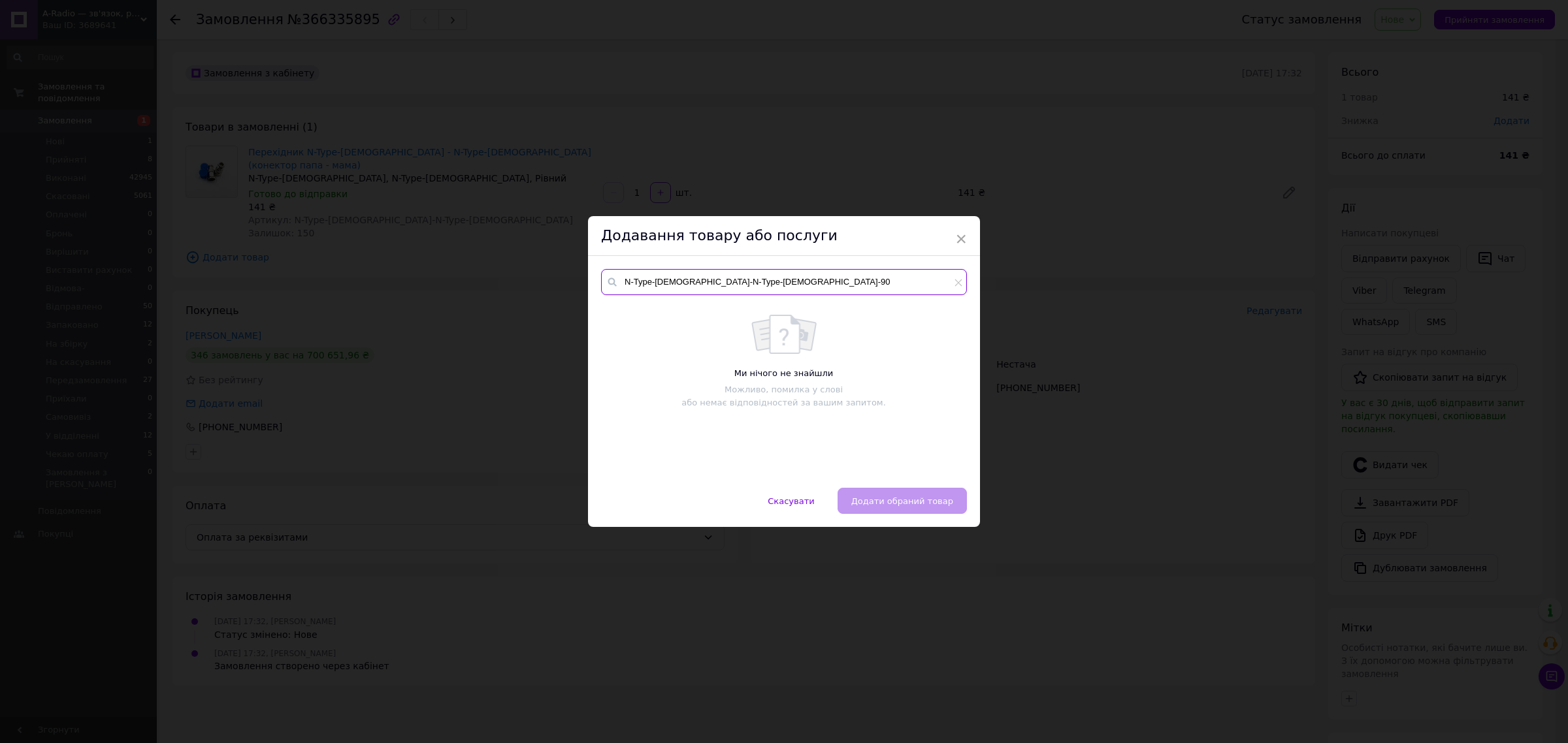
click at [731, 288] on input "N-Type-[DEMOGRAPHIC_DATA]-N-Type-[DEMOGRAPHIC_DATA]-90" at bounding box center [784, 282] width 366 height 26
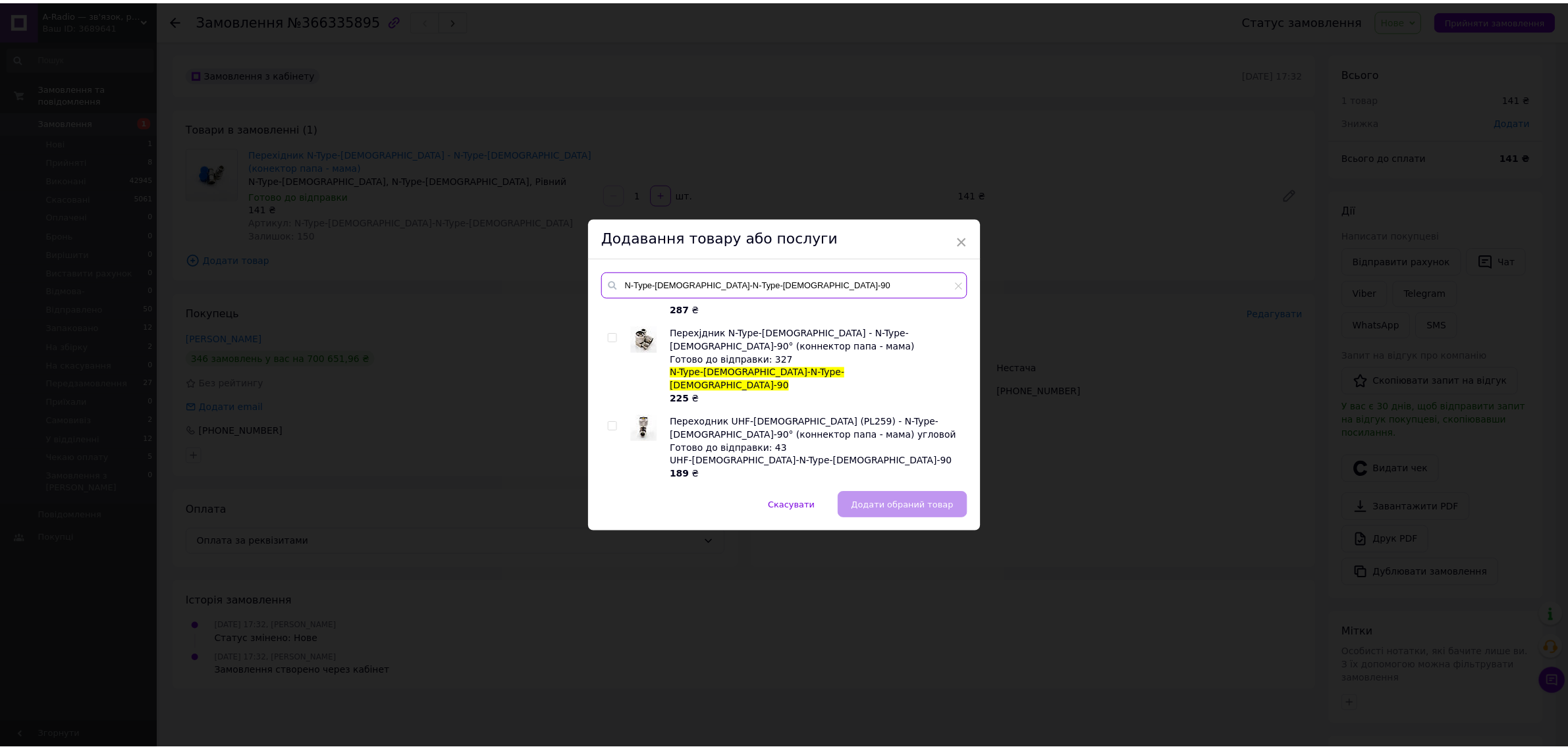
scroll to position [219, 0]
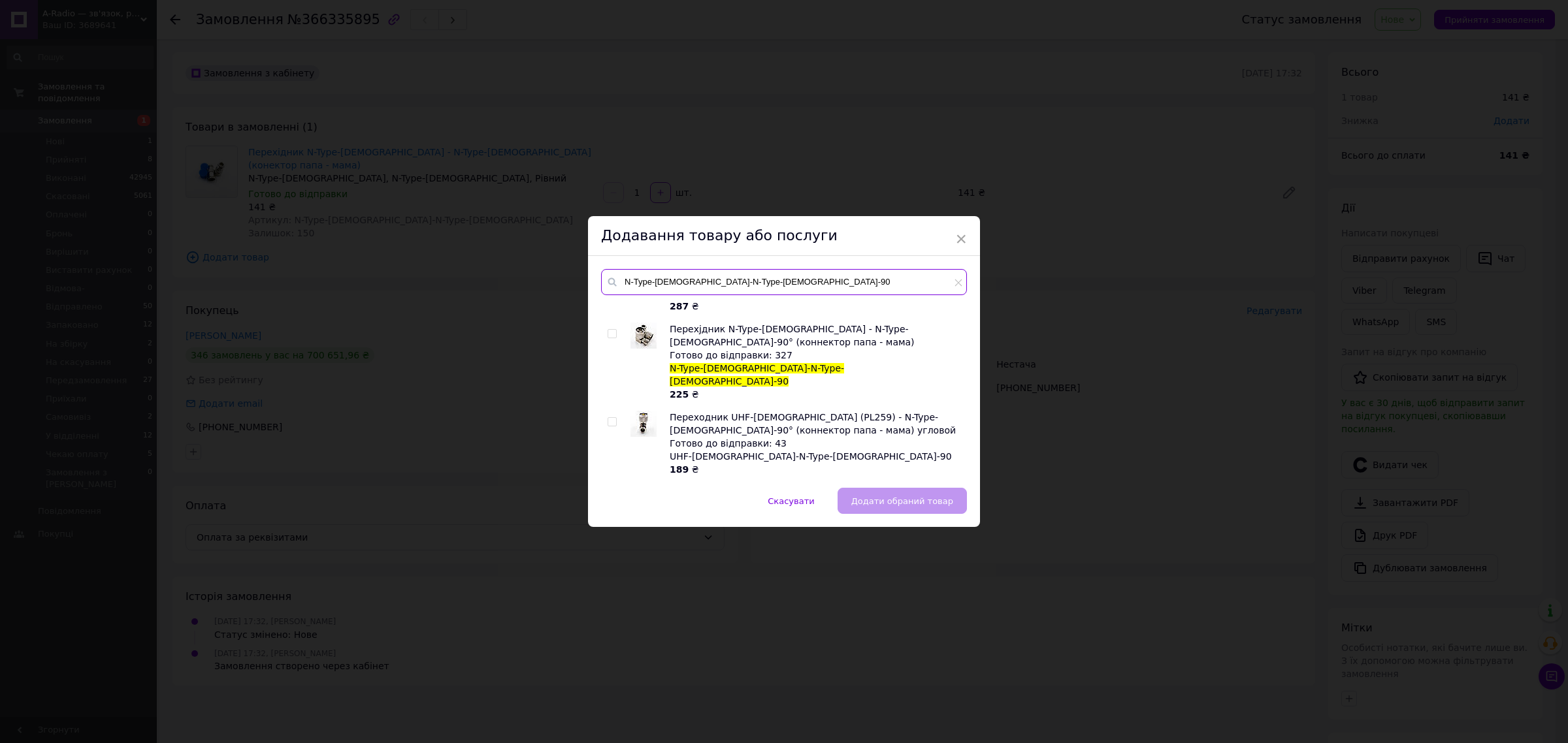
type input "N-Type-[DEMOGRAPHIC_DATA]-N-Type-[DEMOGRAPHIC_DATA]-90"
click at [608, 329] on input "checkbox" at bounding box center [611, 333] width 8 height 8
checkbox input "true"
click at [904, 510] on button "Додати обраний товар" at bounding box center [901, 500] width 129 height 26
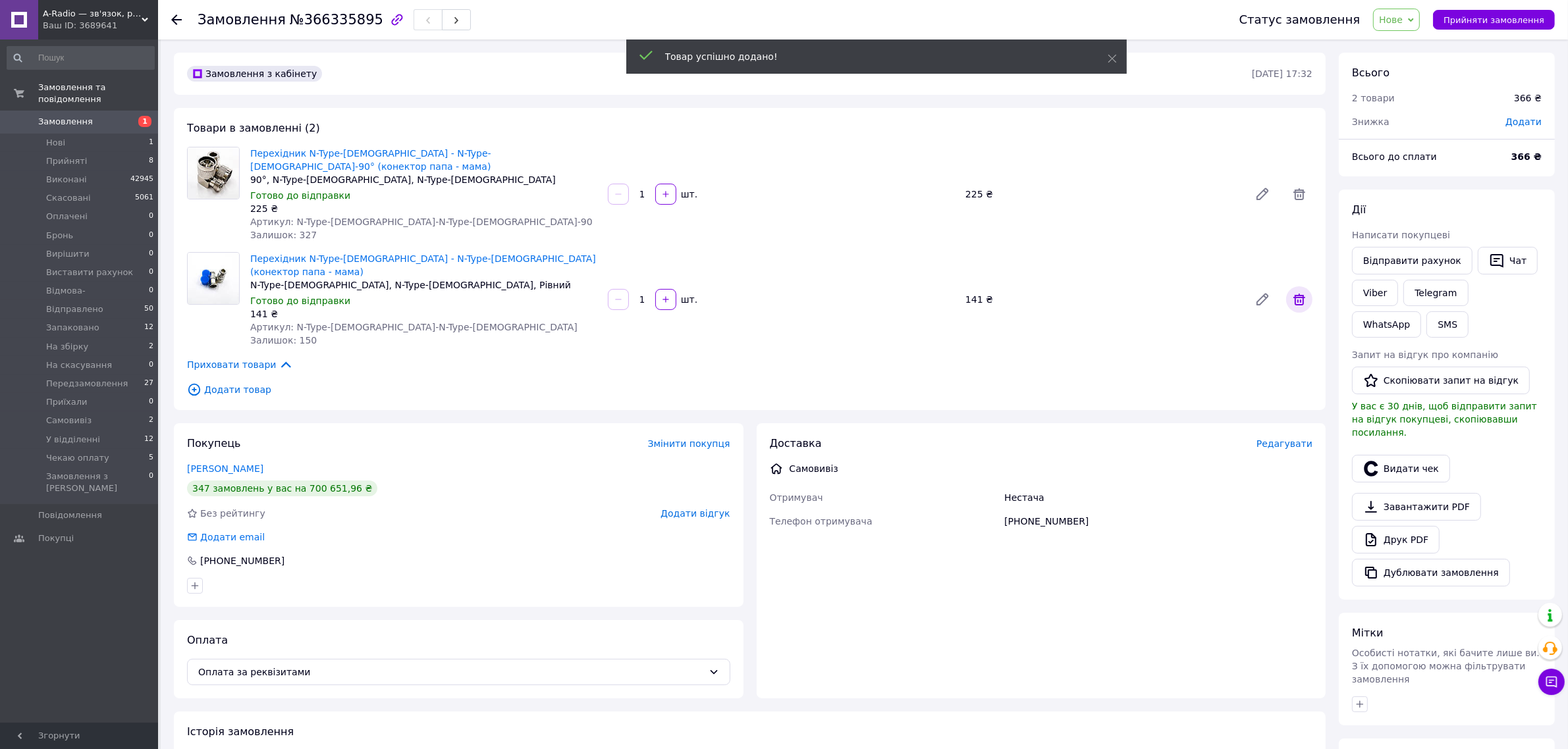
click at [1303, 294] on icon at bounding box center [1300, 300] width 12 height 12
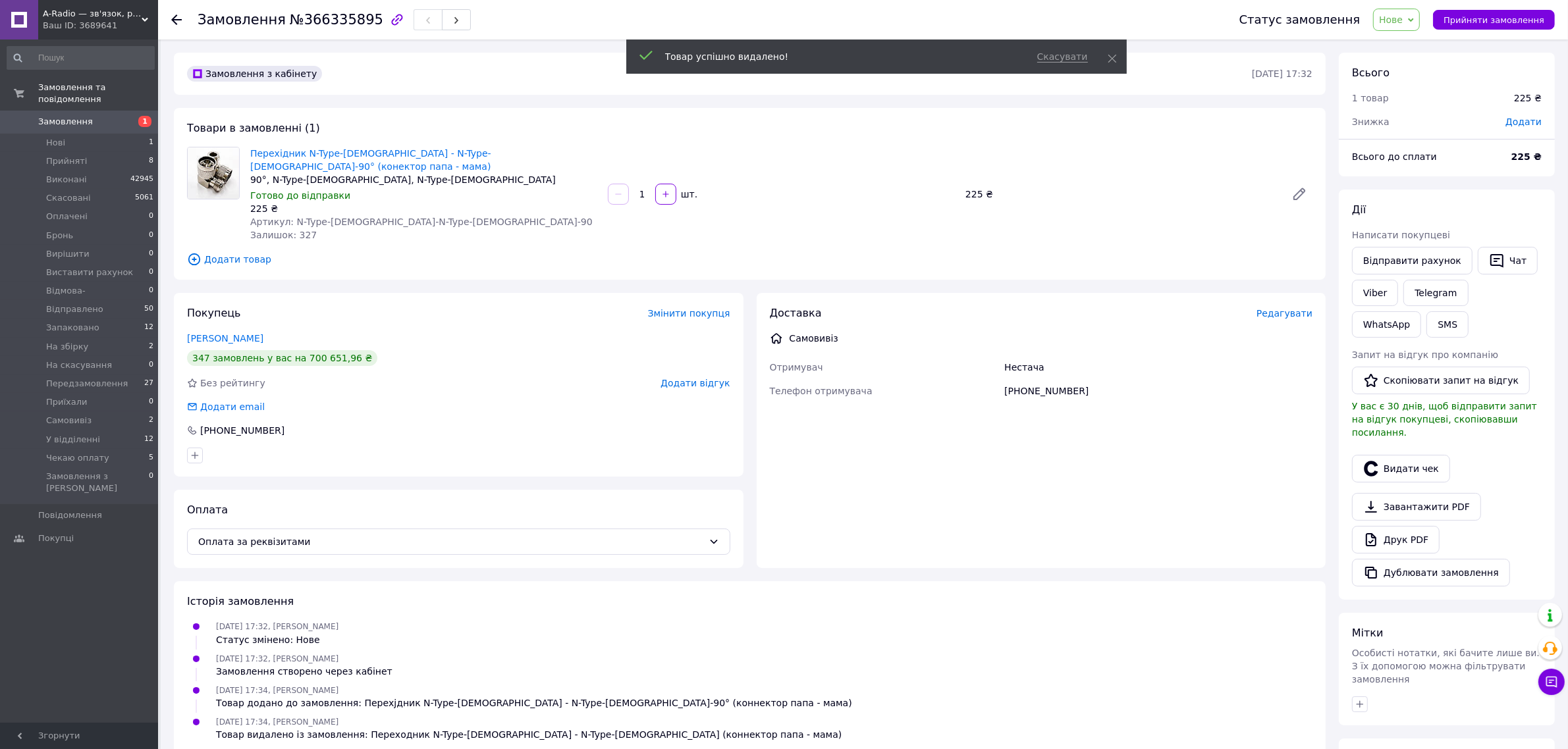
click at [1161, 199] on div "Перехідник N-Type-[DEMOGRAPHIC_DATA] - N-Type-[DEMOGRAPHIC_DATA]-90° (конектор …" at bounding box center [781, 194] width 1073 height 100
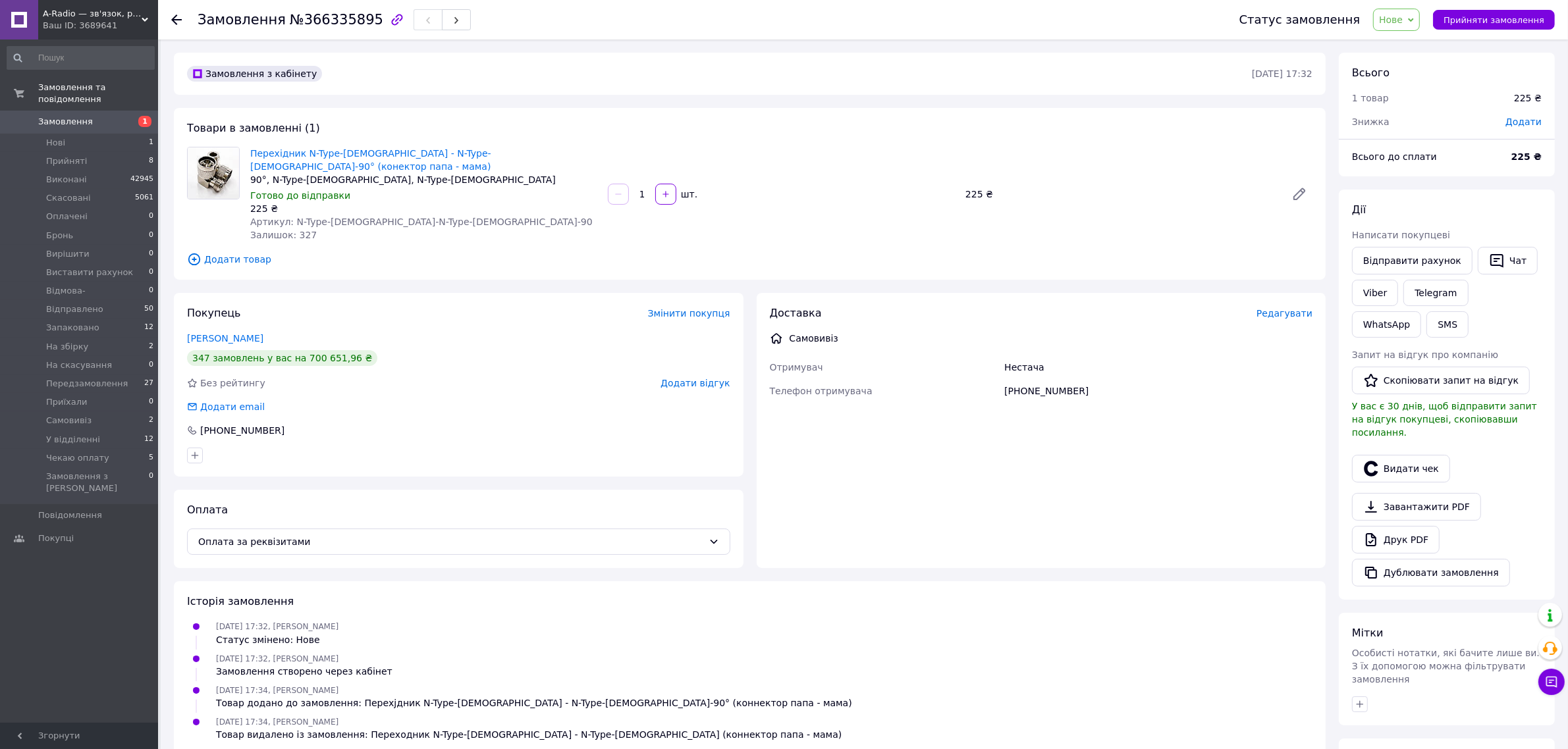
click at [1403, 19] on span "Нове" at bounding box center [1391, 20] width 24 height 11
click at [1496, 66] on div "Всього" at bounding box center [1447, 74] width 189 height 15
click at [1519, 119] on span "Додати" at bounding box center [1524, 122] width 36 height 11
click at [1426, 165] on input "text" at bounding box center [1433, 174] width 77 height 26
type input "224"
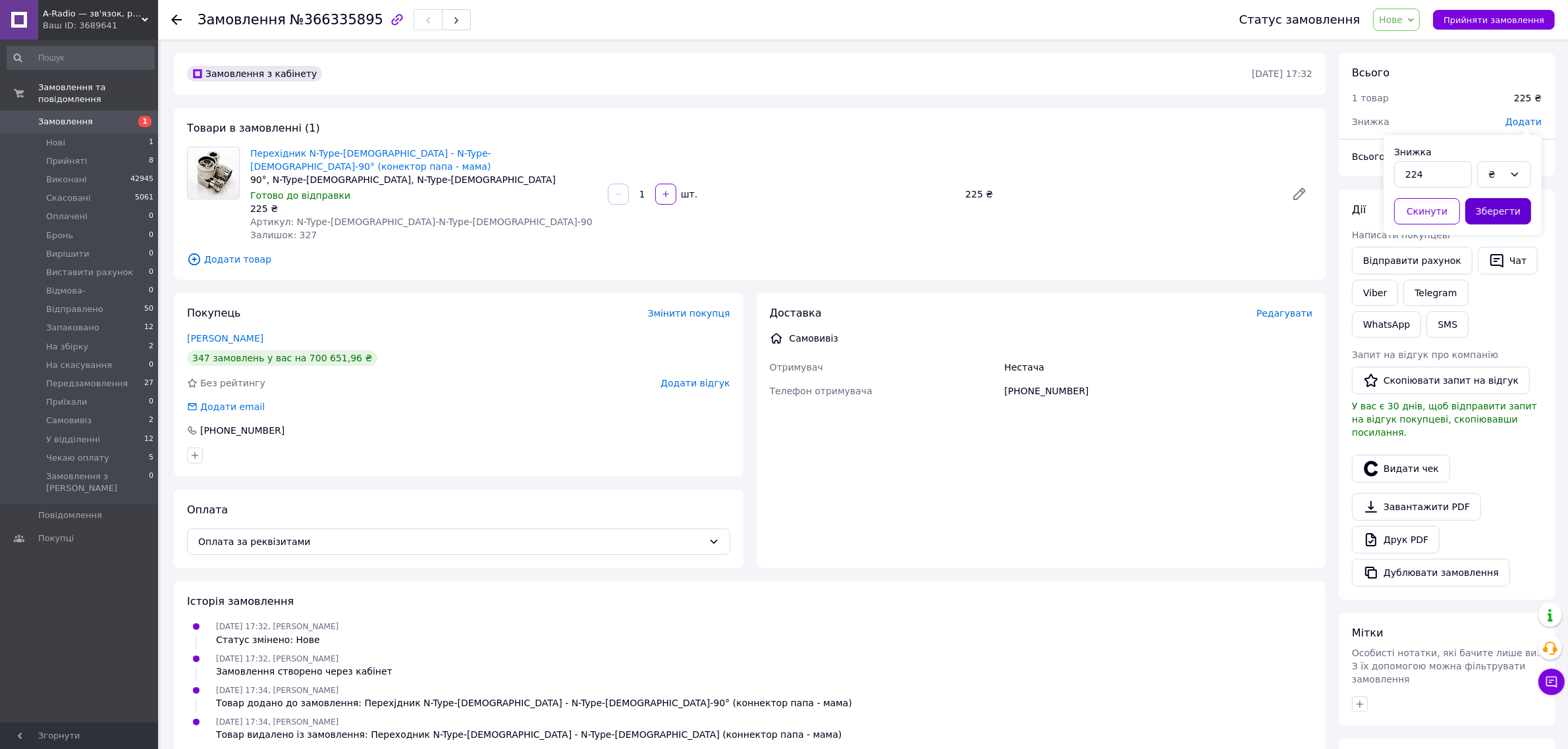
click at [1493, 219] on button "Зберегти" at bounding box center [1498, 211] width 66 height 26
click at [1403, 20] on span "Нове" at bounding box center [1391, 20] width 24 height 11
click at [1431, 122] on li "На збірку" at bounding box center [1423, 131] width 100 height 20
click at [868, 102] on div "Замовлення з кабінету [DATE] 17:32 Товари в замовленні (1) Перехідник N-Type-[D…" at bounding box center [750, 482] width 1165 height 860
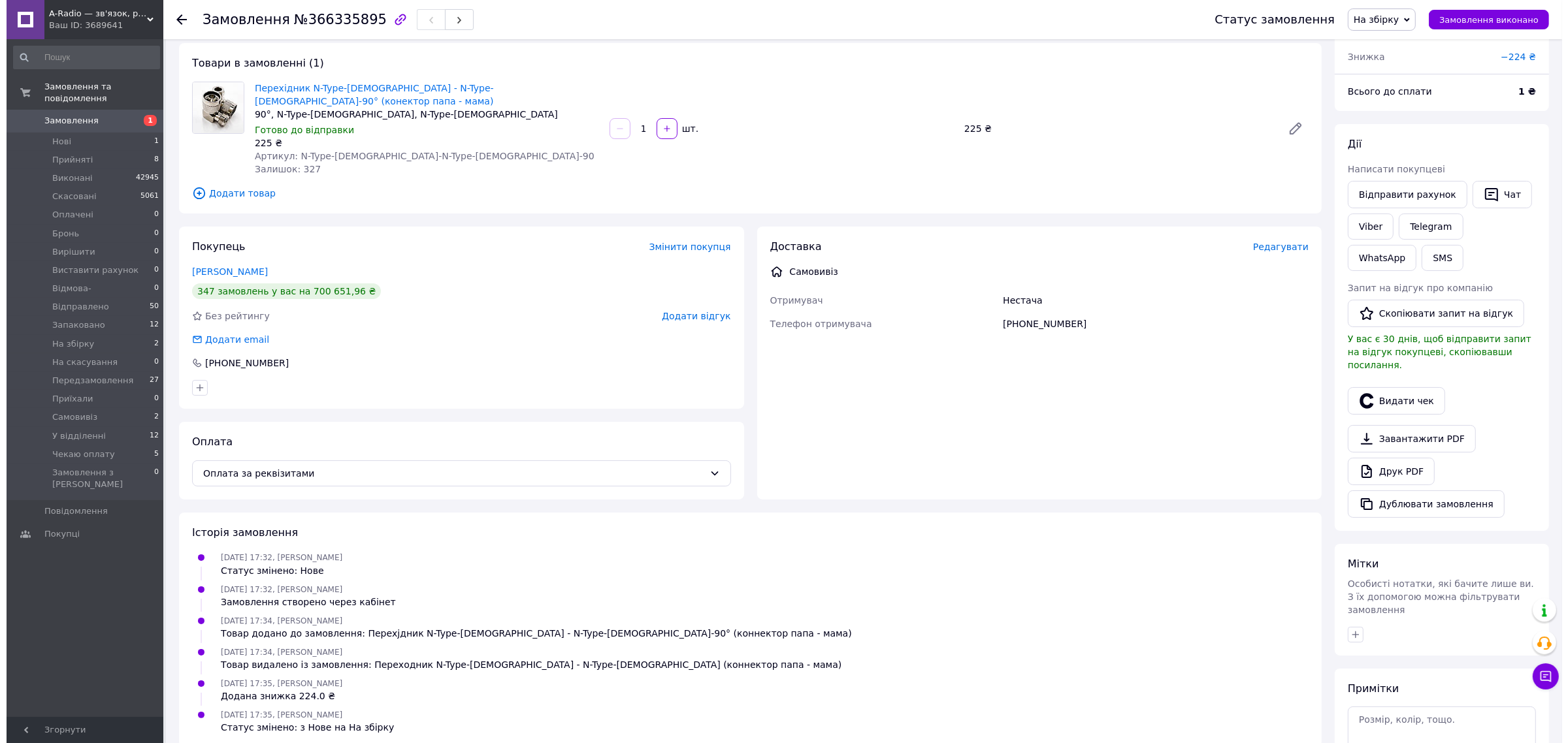
scroll to position [0, 0]
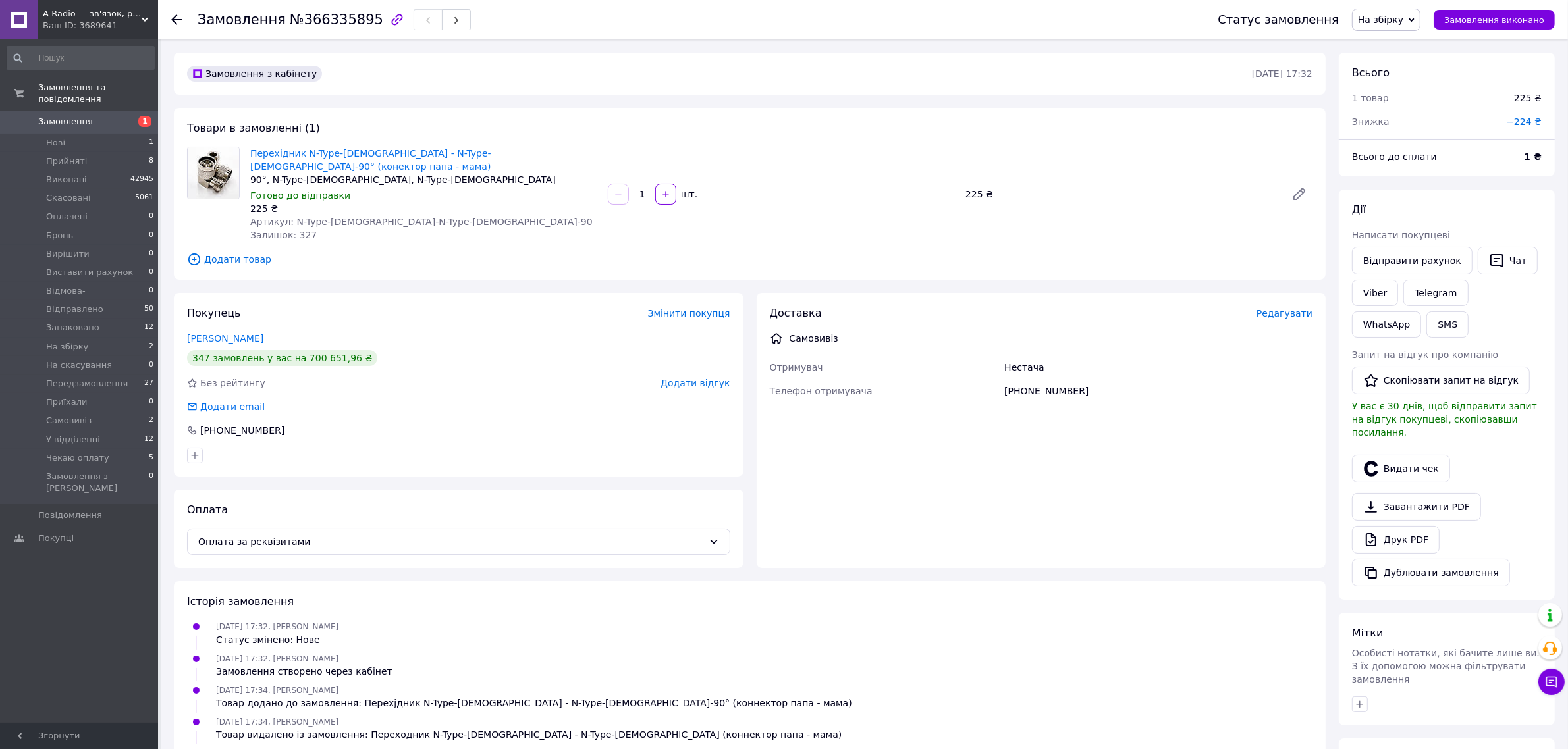
click at [1403, 19] on span "На збірку" at bounding box center [1380, 20] width 45 height 11
click at [1421, 64] on li "Виконано" at bounding box center [1402, 65] width 100 height 20
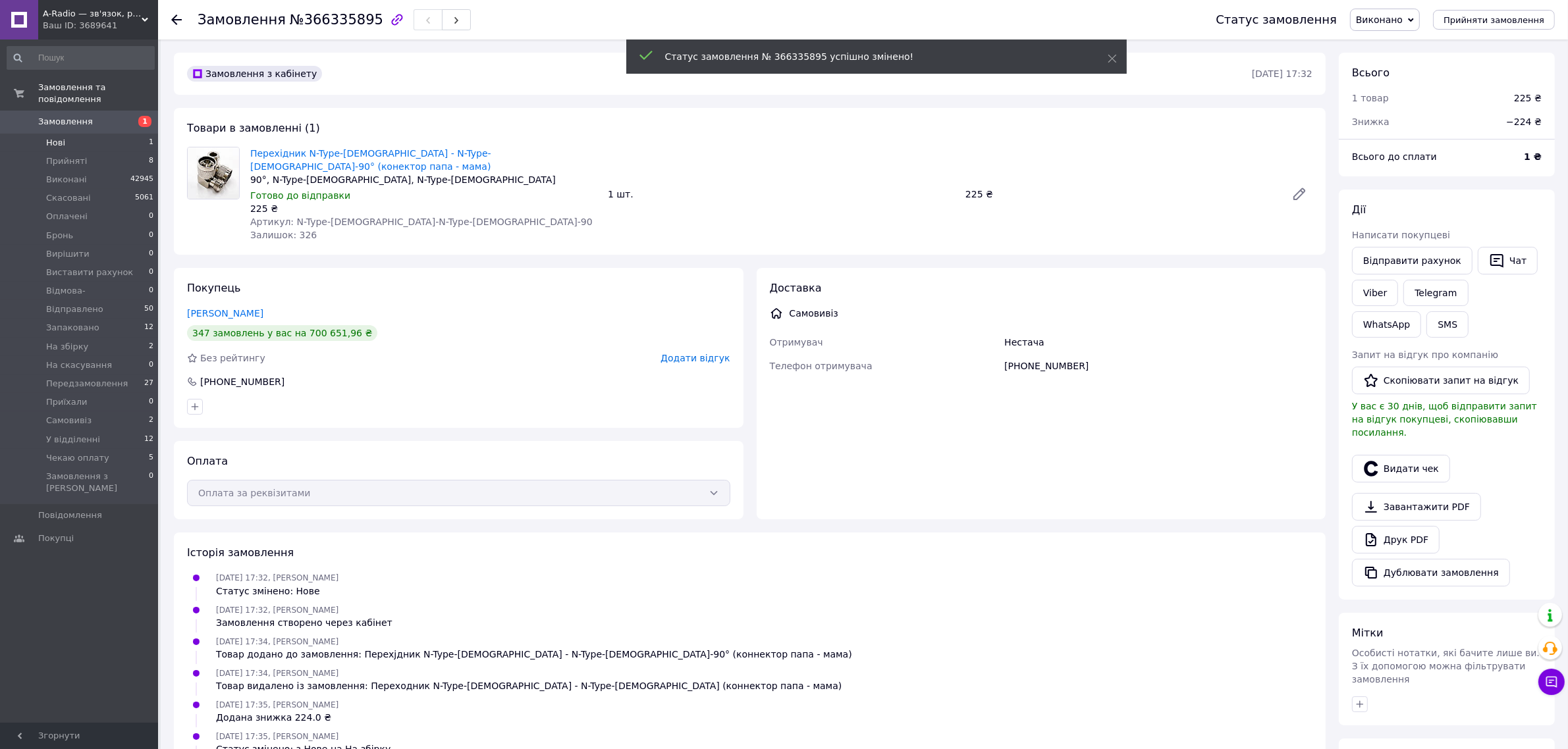
click at [83, 134] on li "Нові 1" at bounding box center [80, 143] width 162 height 19
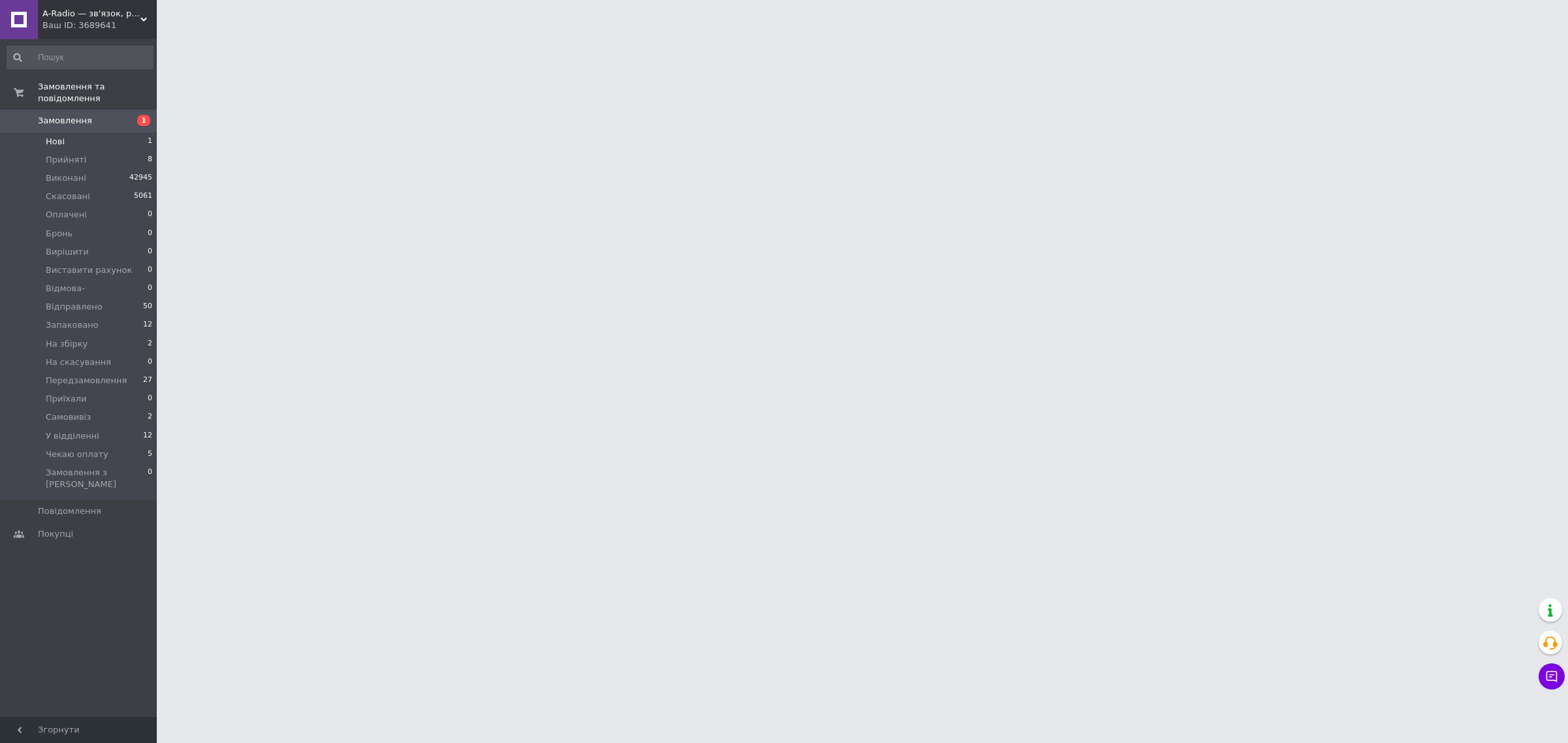
click at [103, 133] on li "Нові 1" at bounding box center [80, 142] width 160 height 19
